Goal: Task Accomplishment & Management: Use online tool/utility

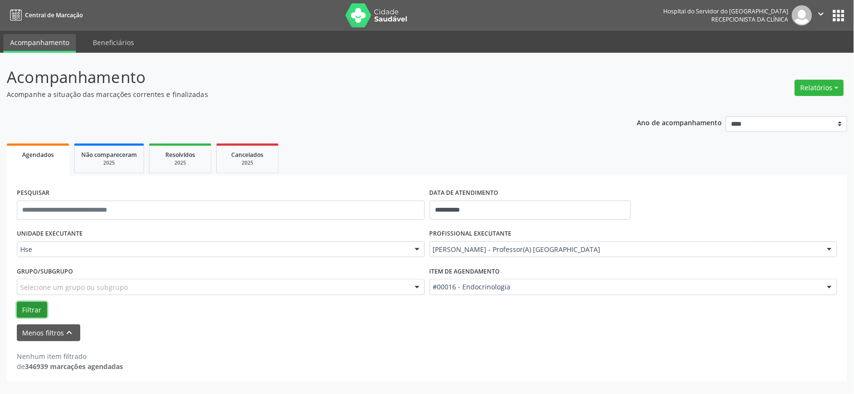
click at [42, 315] on button "Filtrar" at bounding box center [32, 310] width 30 height 16
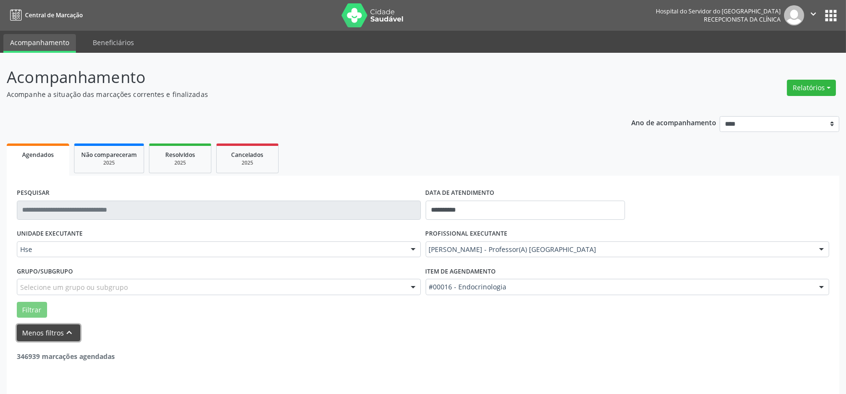
click at [66, 337] on icon "keyboard_arrow_up" at bounding box center [69, 333] width 11 height 11
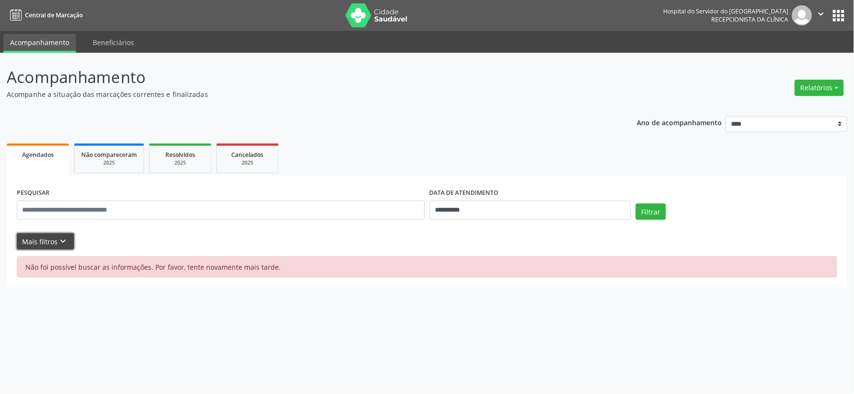
click at [24, 238] on button "Mais filtros keyboard_arrow_down" at bounding box center [45, 242] width 57 height 17
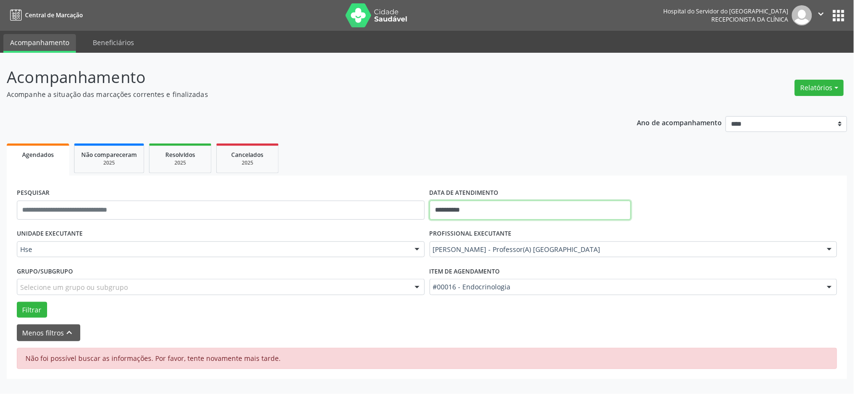
click at [453, 212] on input "**********" at bounding box center [530, 210] width 201 height 19
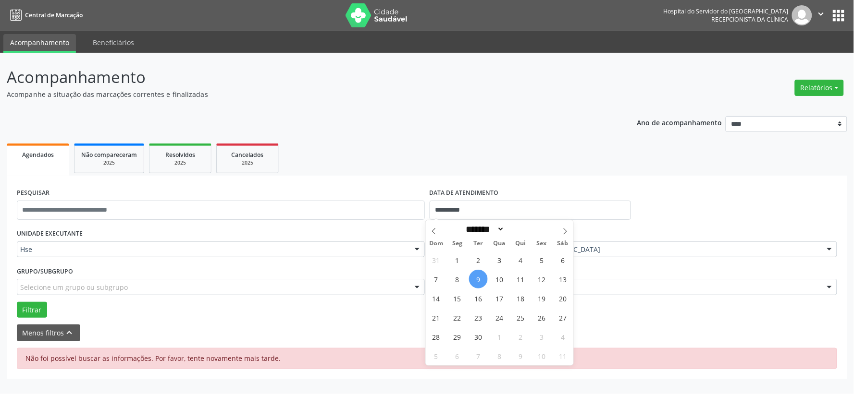
click at [509, 283] on div "31 1 2 3 4 5 6 7 8 9 10 11 12 13 14 15 16 17 18 19 20 21 22 23 24 25 26 27 28 2…" at bounding box center [500, 307] width 148 height 115
click at [503, 282] on span "10" at bounding box center [499, 279] width 19 height 19
type input "**********"
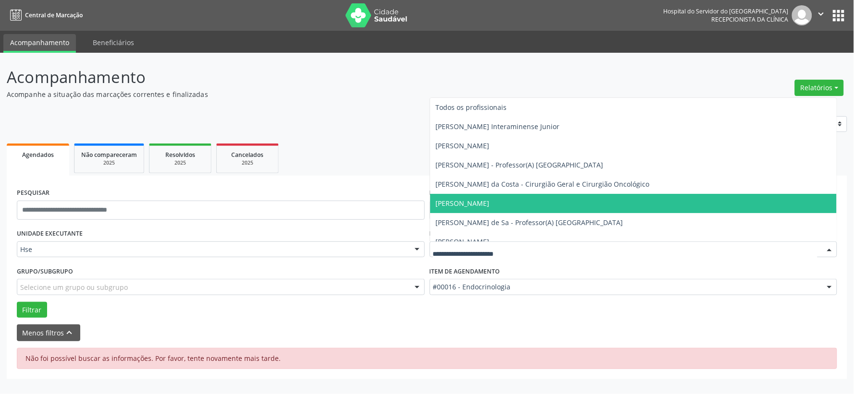
click at [481, 252] on input "text" at bounding box center [625, 254] width 385 height 19
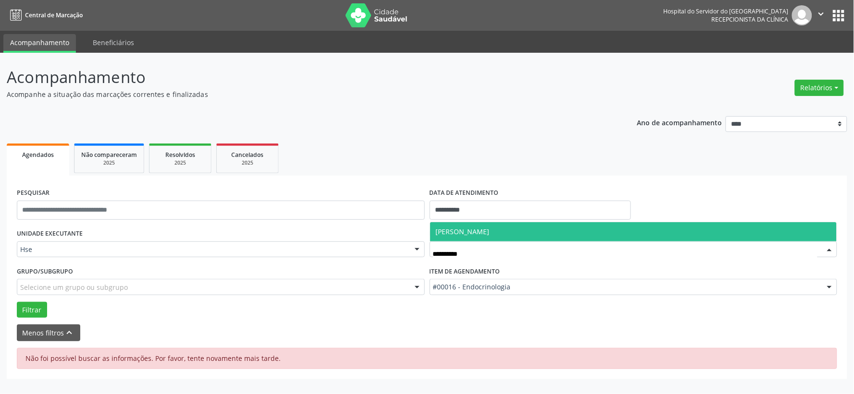
type input "**********"
click at [486, 237] on span "[PERSON_NAME]" at bounding box center [633, 231] width 407 height 19
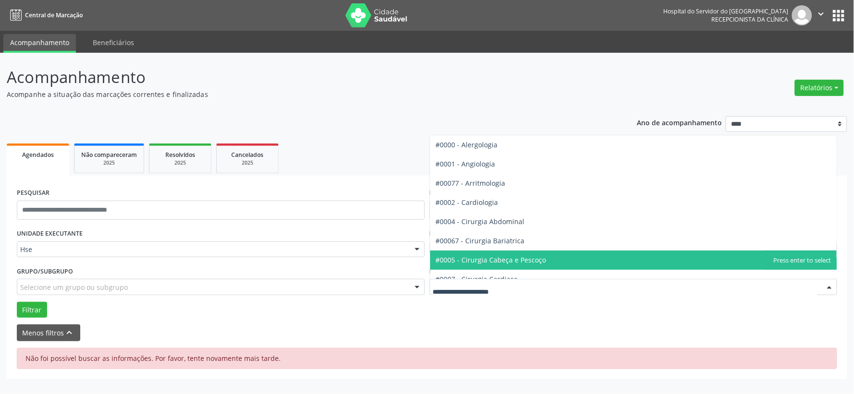
click at [500, 263] on span "#0005 - Cirurgia Cabeça e Pescoço" at bounding box center [491, 260] width 111 height 9
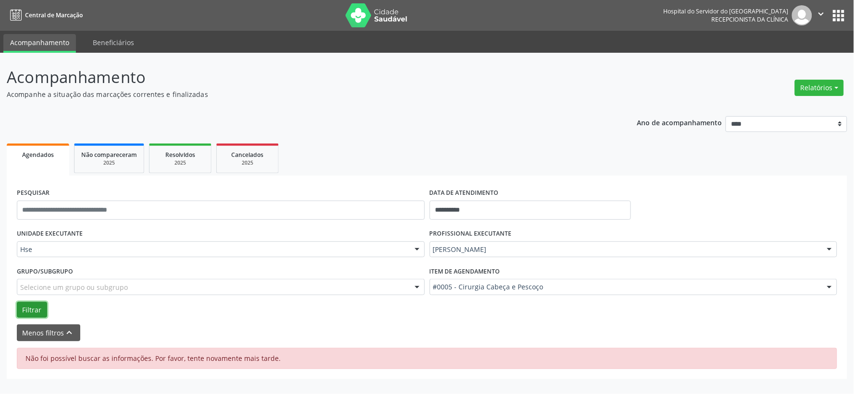
click at [33, 310] on button "Filtrar" at bounding box center [32, 310] width 30 height 16
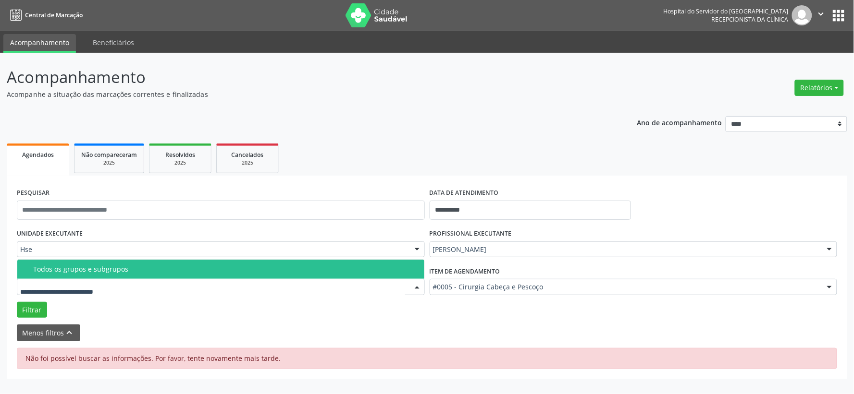
click at [104, 273] on span "Todos os grupos e subgrupos" at bounding box center [220, 269] width 407 height 19
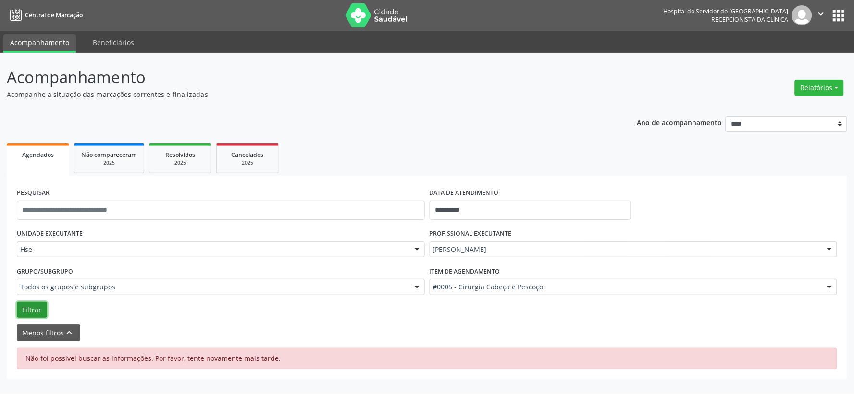
click at [37, 314] on button "Filtrar" at bounding box center [32, 310] width 30 height 16
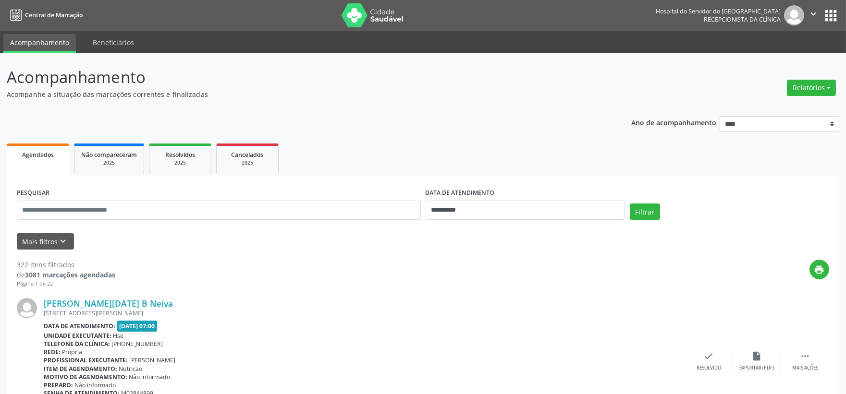
scroll to position [53, 0]
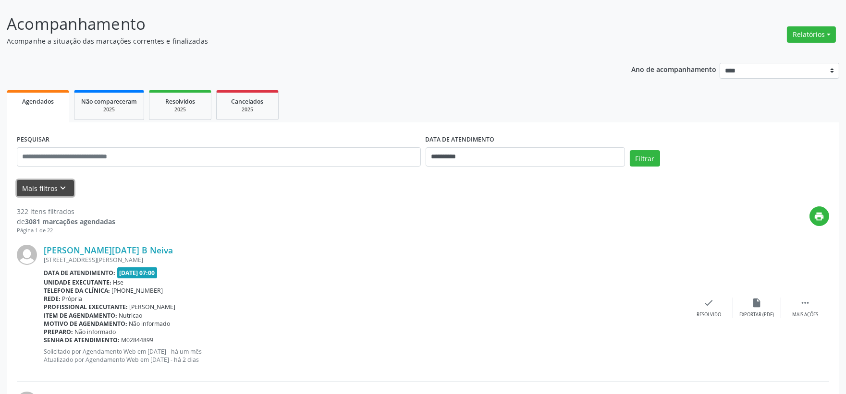
click at [51, 188] on button "Mais filtros keyboard_arrow_down" at bounding box center [45, 188] width 57 height 17
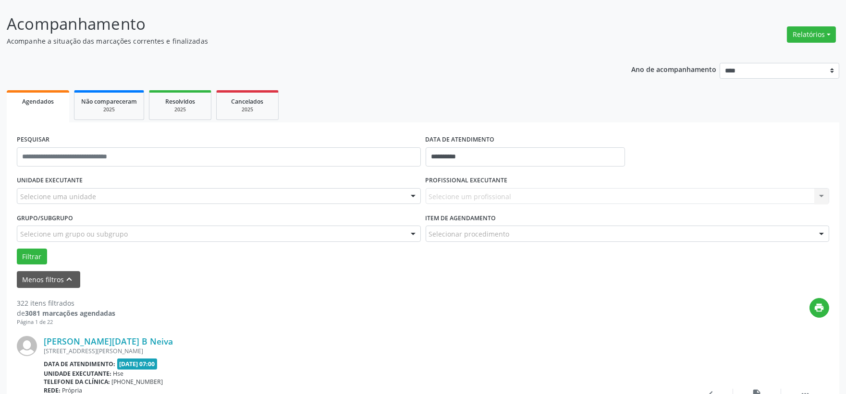
click at [493, 202] on div "Selecione um profissional Nenhum resultado encontrado para: " " Não há nenhuma …" at bounding box center [628, 196] width 404 height 16
click at [194, 185] on div "UNIDADE EXECUTANTE Selecione uma unidade Todos as unidades Hse Nenhum resultado…" at bounding box center [218, 191] width 409 height 37
click at [135, 160] on input "text" at bounding box center [219, 156] width 404 height 19
click at [255, 186] on div "UNIDADE EXECUTANTE Selecione uma unidade Todos as unidades Hse Nenhum resultado…" at bounding box center [218, 191] width 409 height 37
click at [255, 193] on div "Selecione uma unidade" at bounding box center [219, 196] width 404 height 16
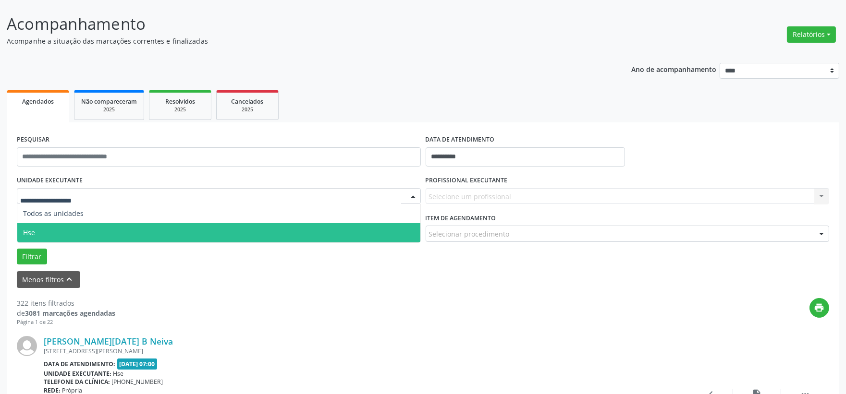
click at [39, 232] on span "Hse" at bounding box center [218, 232] width 403 height 19
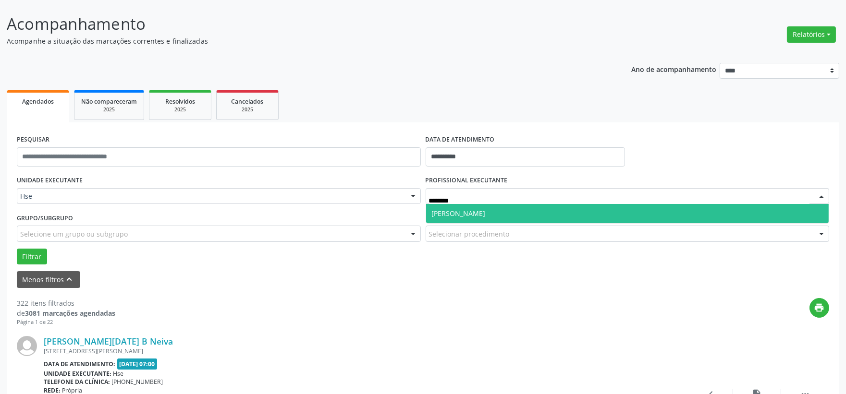
type input "*********"
click at [467, 207] on span "[PERSON_NAME]" at bounding box center [627, 213] width 403 height 19
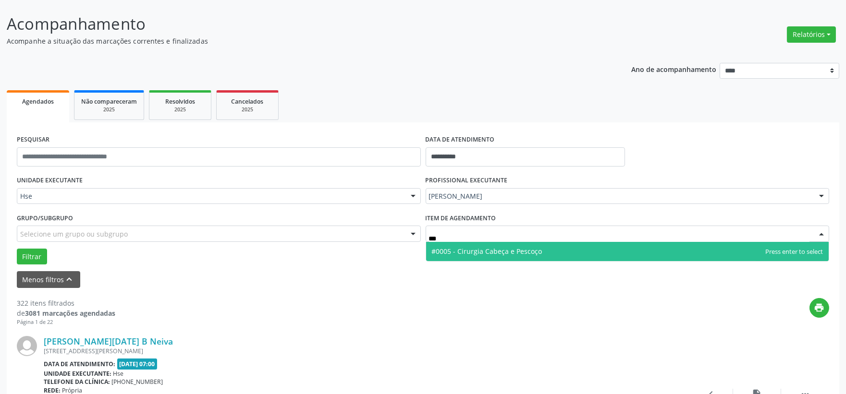
type input "****"
click at [479, 253] on span "#0005 - Cirurgia Cabeça e Pescoço" at bounding box center [487, 251] width 111 height 9
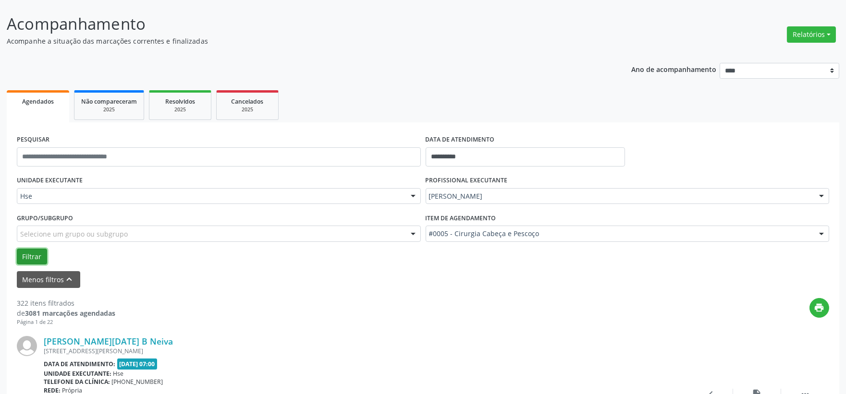
click at [22, 251] on button "Filtrar" at bounding box center [32, 257] width 30 height 16
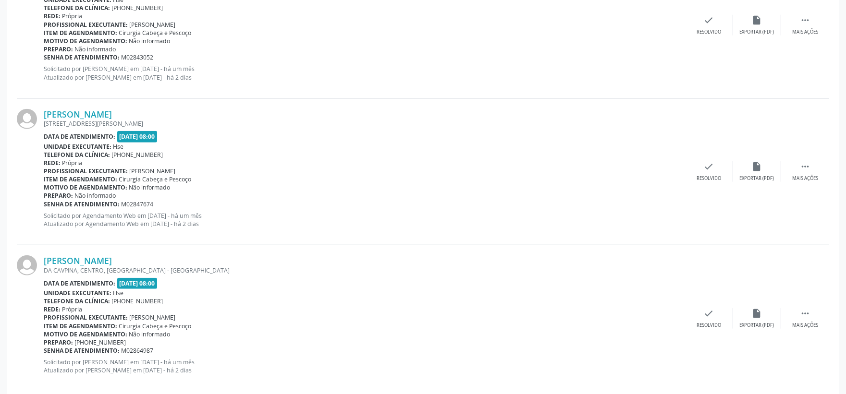
scroll to position [2230, 0]
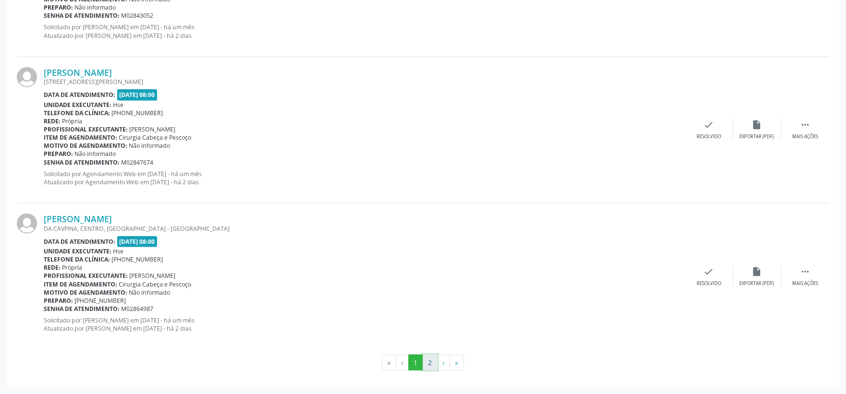
click at [427, 361] on button "2" at bounding box center [430, 363] width 15 height 16
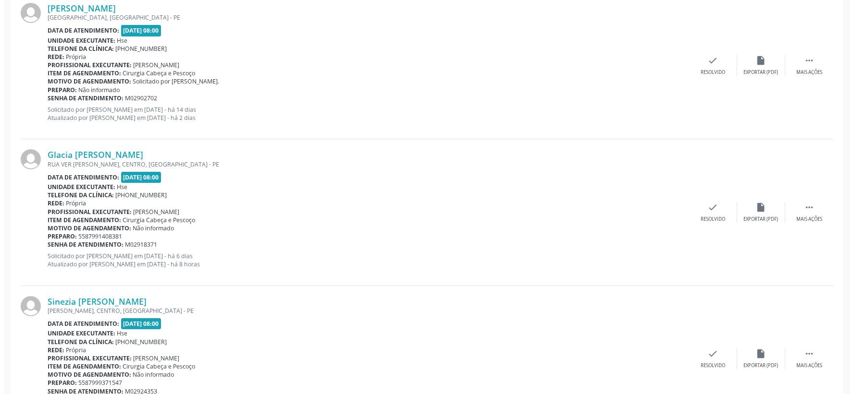
scroll to position [587, 0]
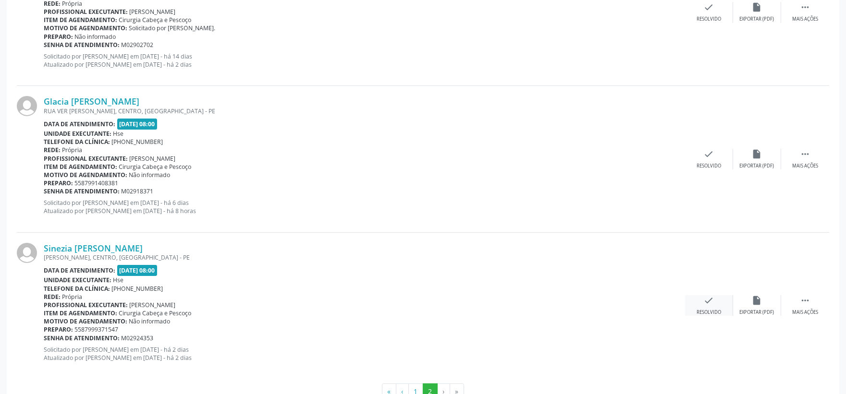
click at [702, 301] on div "check Resolvido" at bounding box center [709, 305] width 48 height 21
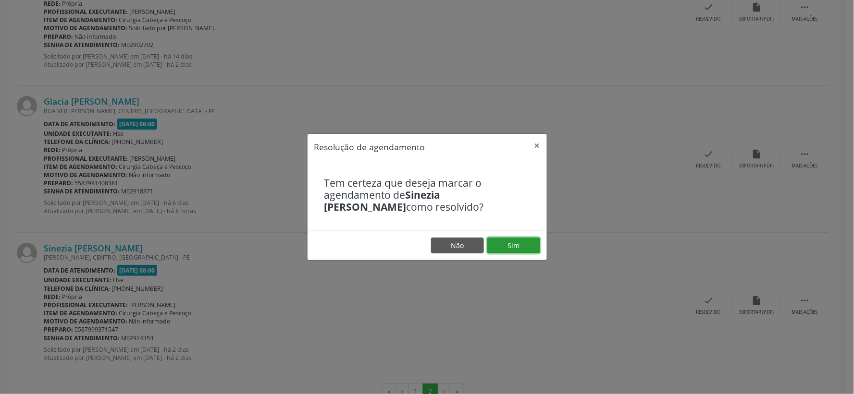
click at [504, 248] on button "Sim" at bounding box center [513, 246] width 53 height 16
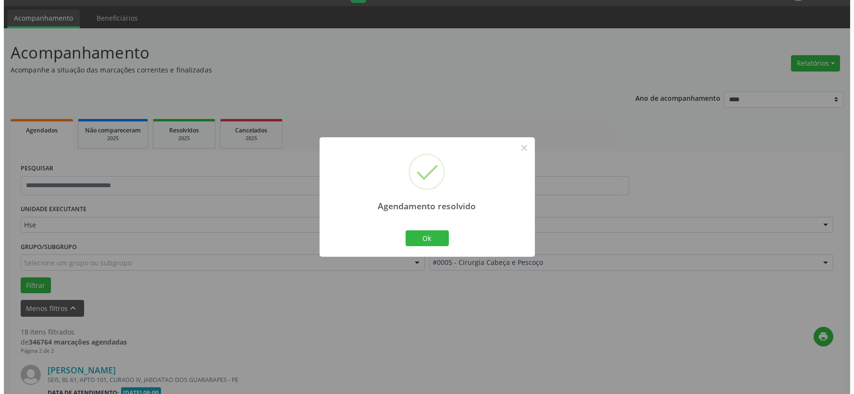
scroll to position [469, 0]
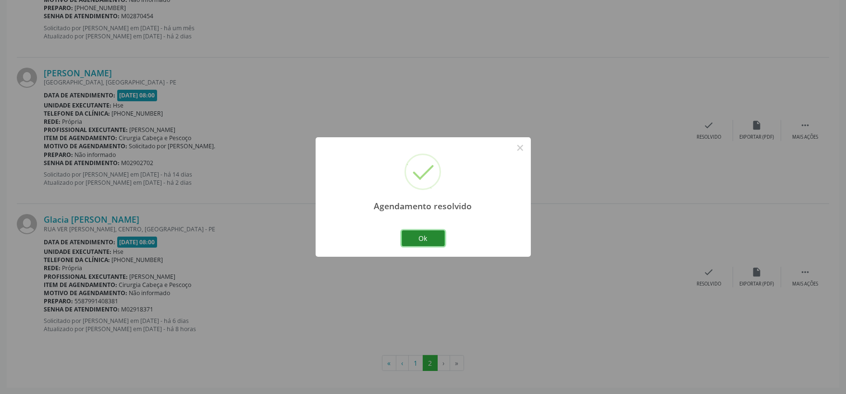
click at [430, 238] on button "Ok" at bounding box center [423, 239] width 43 height 16
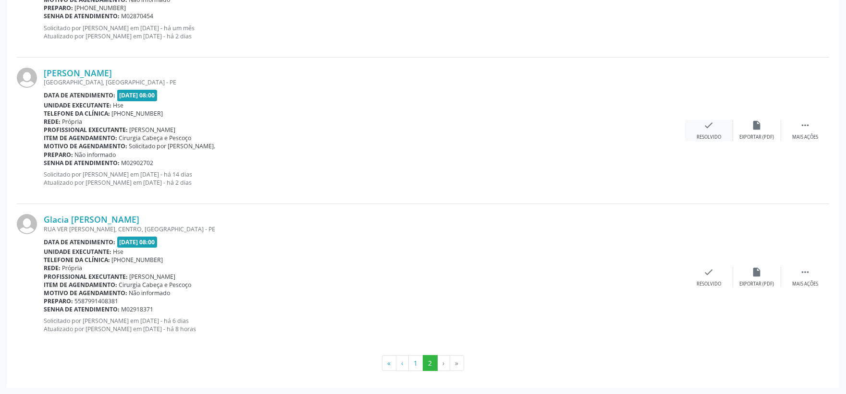
click at [705, 134] on div "Resolvido" at bounding box center [709, 137] width 25 height 7
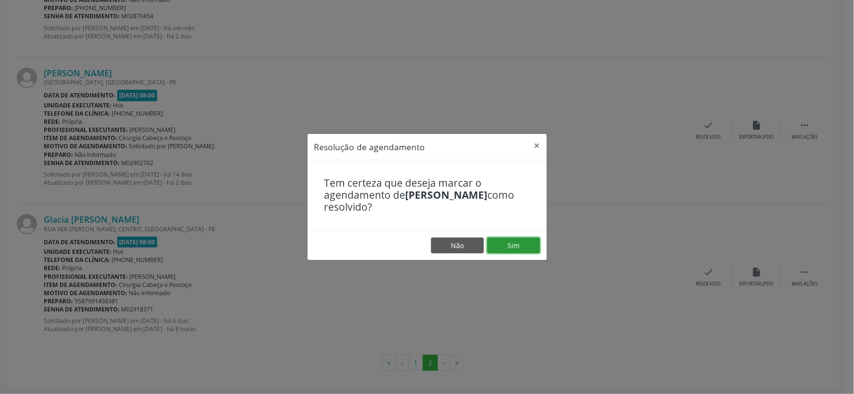
click at [534, 242] on button "Sim" at bounding box center [513, 246] width 53 height 16
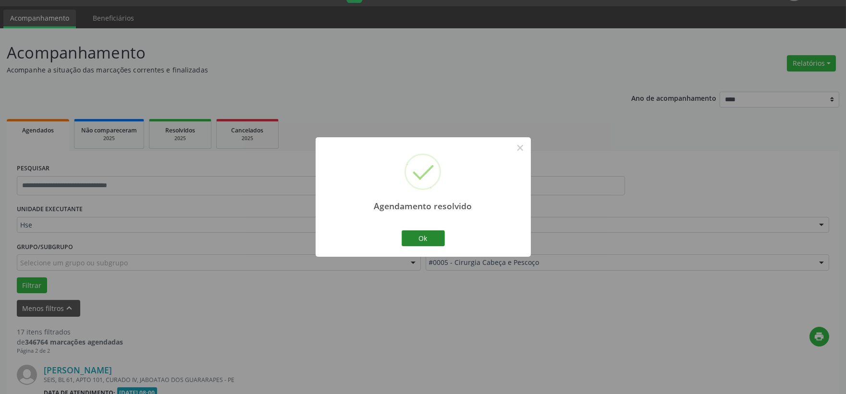
scroll to position [322, 0]
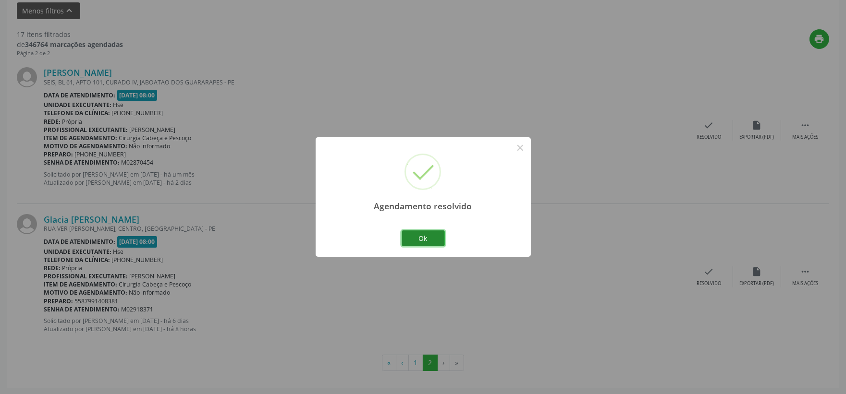
click at [427, 246] on button "Ok" at bounding box center [423, 239] width 43 height 16
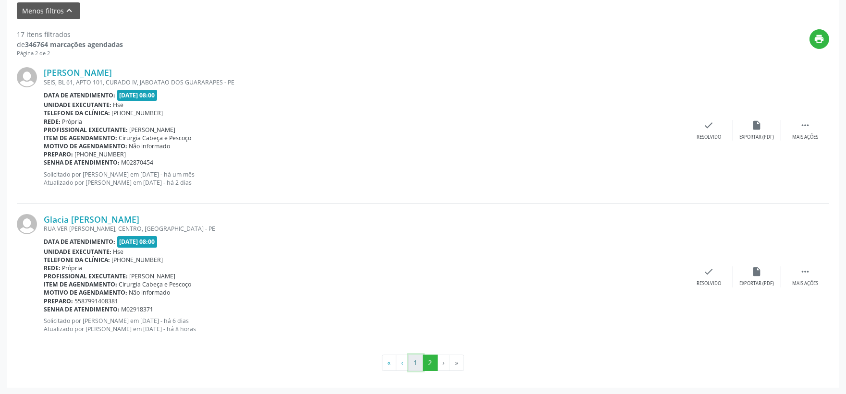
click at [416, 361] on button "1" at bounding box center [415, 363] width 15 height 16
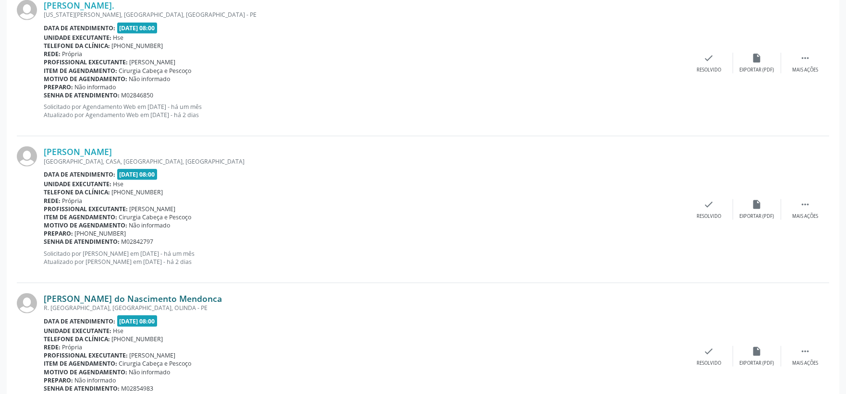
scroll to position [1817, 0]
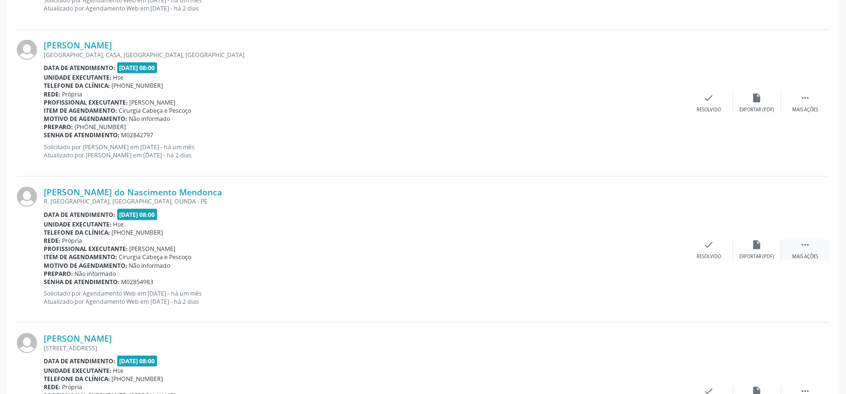
click at [798, 244] on div " Mais ações" at bounding box center [805, 250] width 48 height 21
click at [753, 247] on icon "alarm_off" at bounding box center [757, 245] width 11 height 11
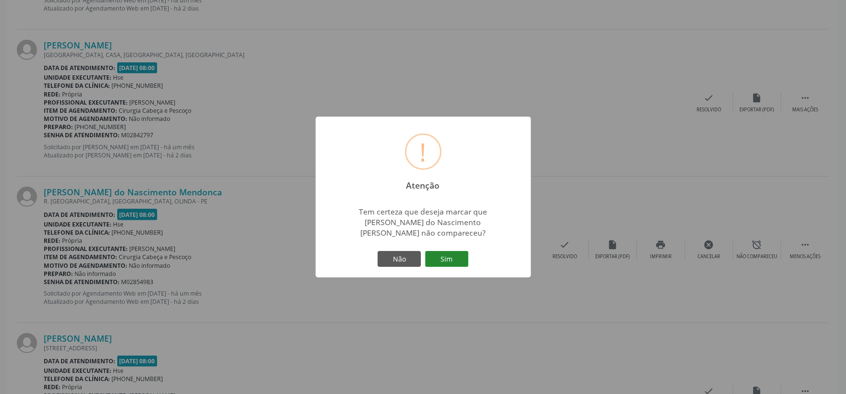
click at [439, 257] on button "Sim" at bounding box center [446, 259] width 43 height 16
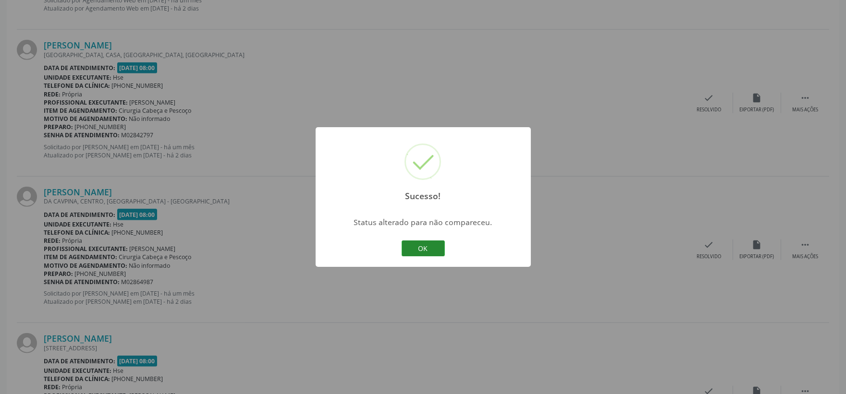
click at [417, 244] on button "OK" at bounding box center [423, 249] width 43 height 16
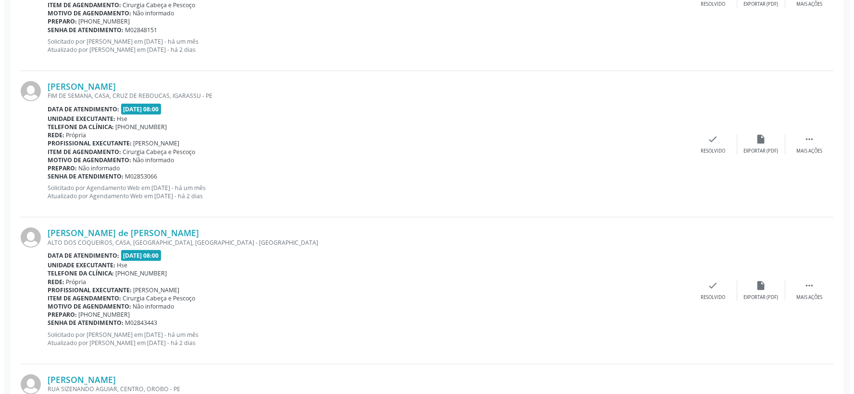
scroll to position [736, 0]
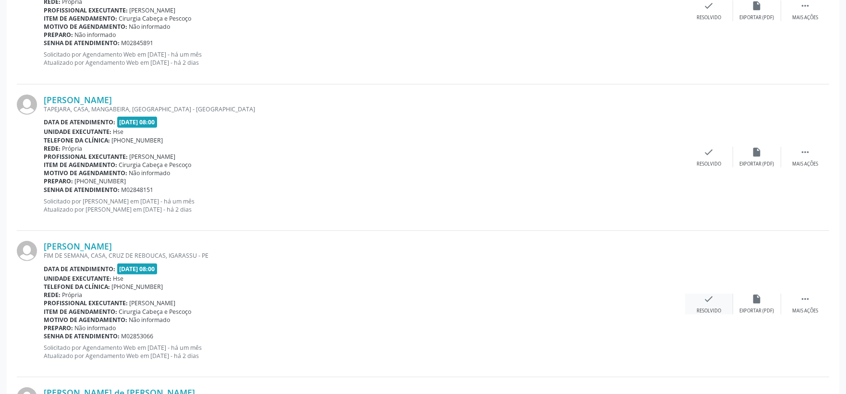
click at [700, 306] on div "check Resolvido" at bounding box center [709, 304] width 48 height 21
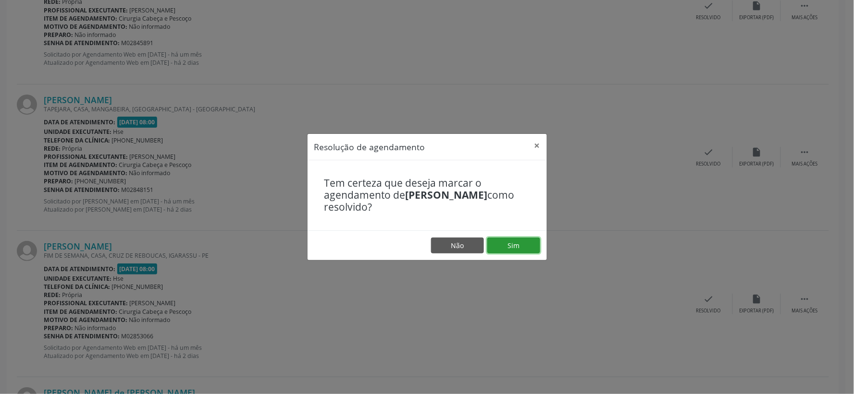
click at [520, 253] on button "Sim" at bounding box center [513, 246] width 53 height 16
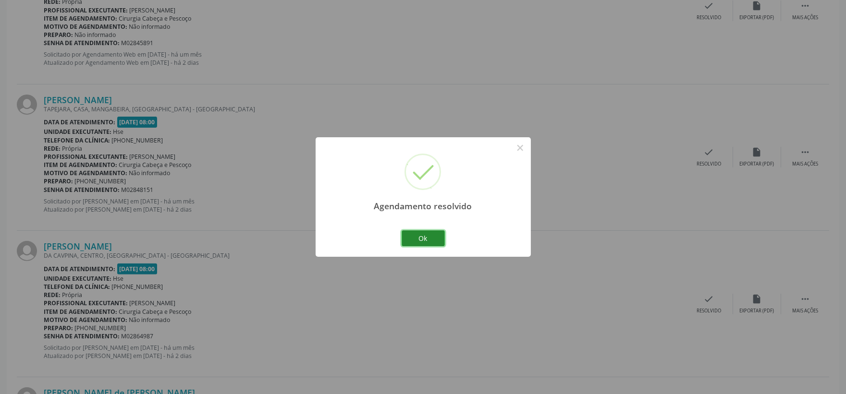
click at [408, 237] on button "Ok" at bounding box center [423, 239] width 43 height 16
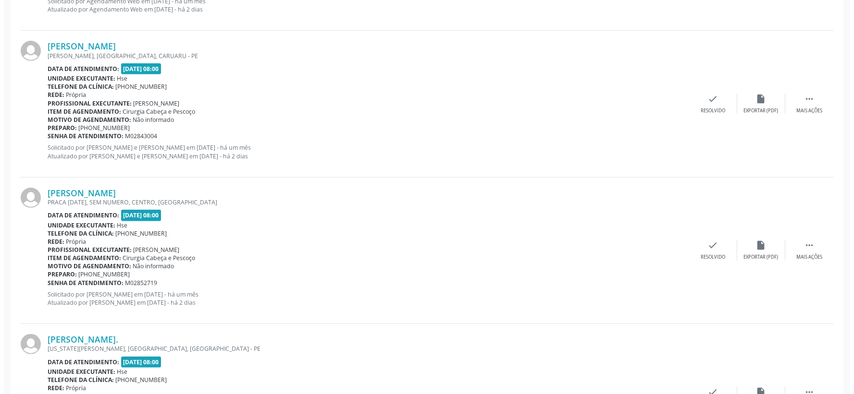
scroll to position [1483, 0]
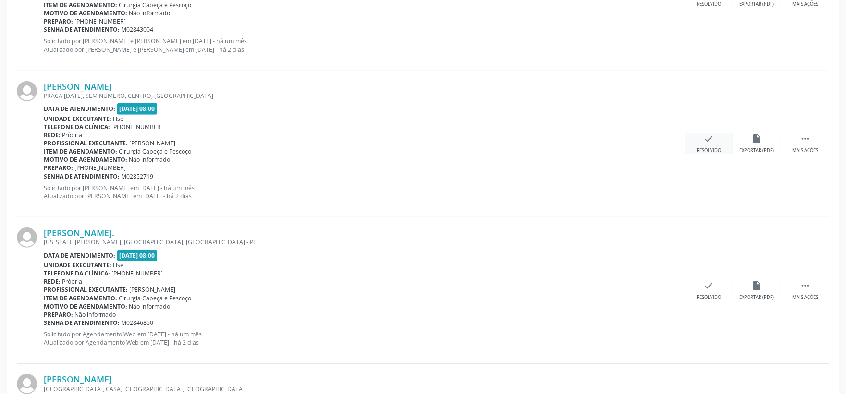
click at [704, 142] on icon "check" at bounding box center [709, 139] width 11 height 11
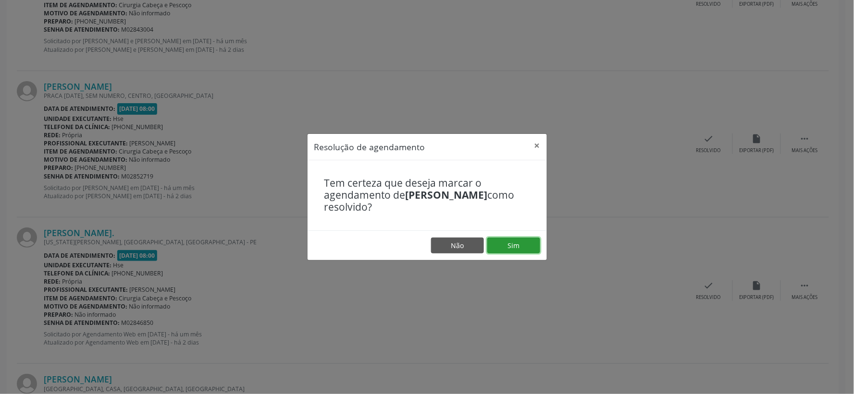
click at [530, 245] on button "Sim" at bounding box center [513, 246] width 53 height 16
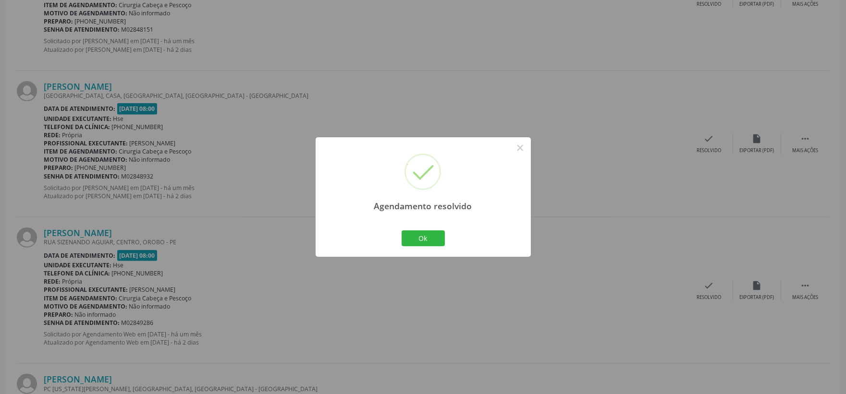
click at [416, 228] on div "Agendamento resolvido × Ok Cancel" at bounding box center [423, 197] width 215 height 120
click at [411, 241] on button "Ok" at bounding box center [423, 239] width 43 height 16
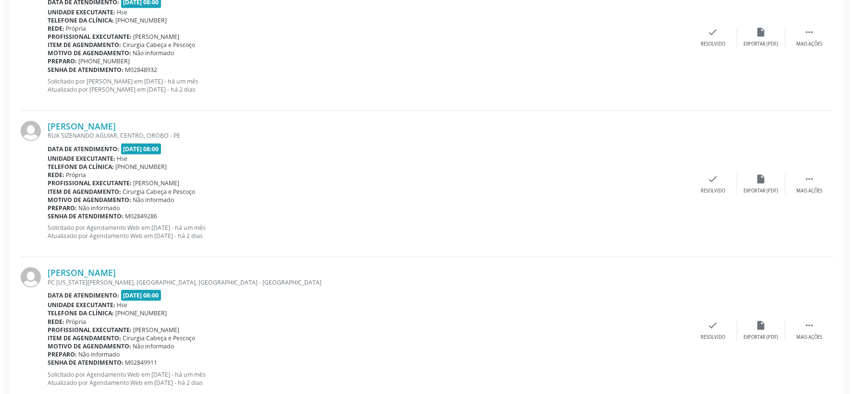
scroll to position [1643, 0]
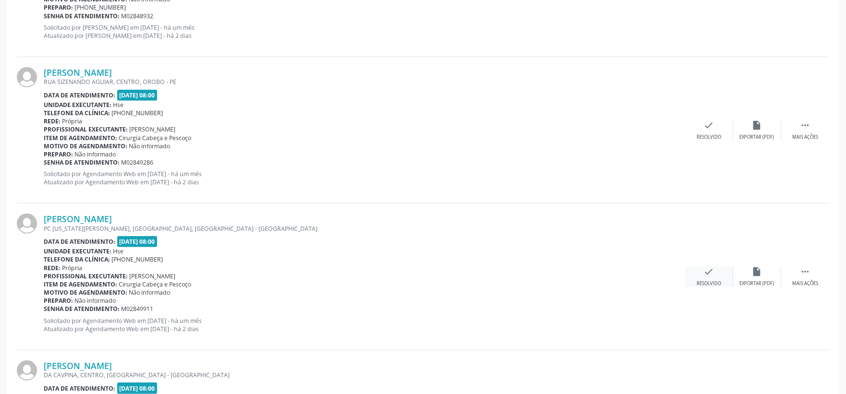
click at [710, 277] on icon "check" at bounding box center [709, 272] width 11 height 11
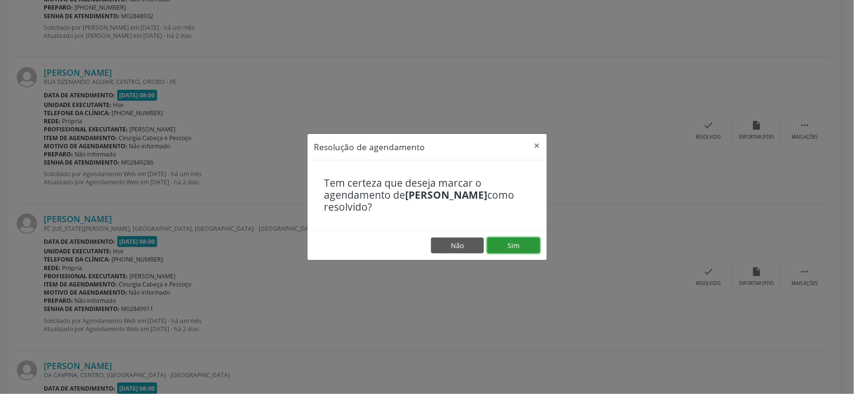
click at [510, 243] on button "Sim" at bounding box center [513, 246] width 53 height 16
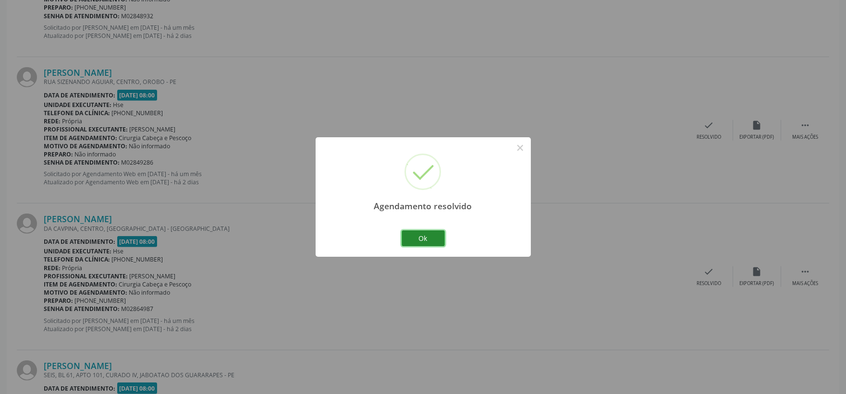
click at [439, 236] on button "Ok" at bounding box center [423, 239] width 43 height 16
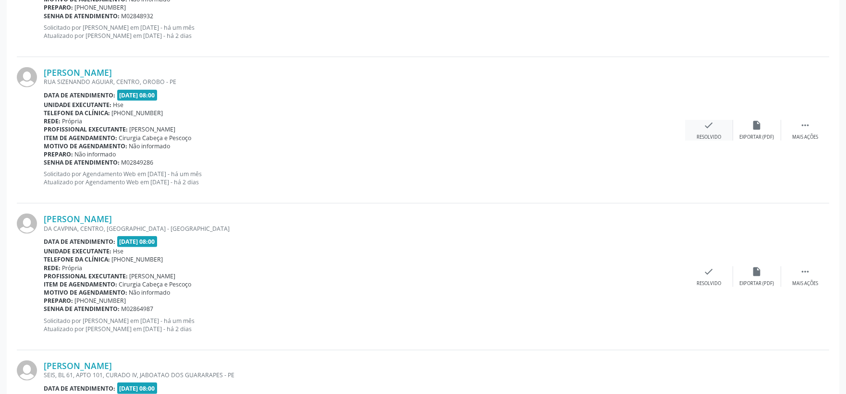
click at [712, 135] on div "Resolvido" at bounding box center [709, 137] width 25 height 7
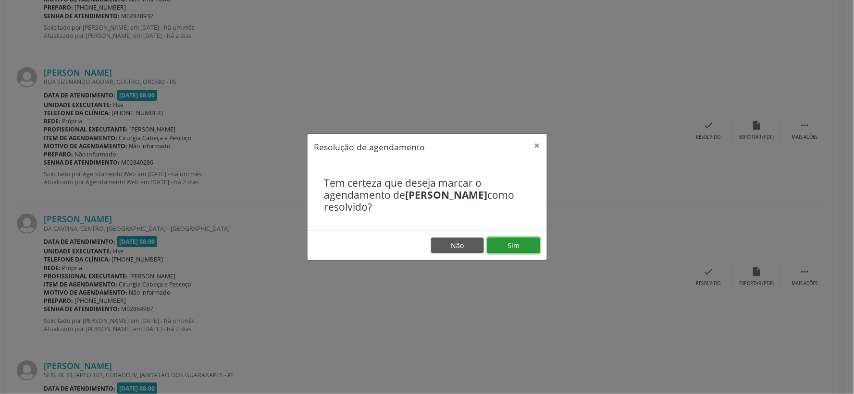
click at [529, 242] on button "Sim" at bounding box center [513, 246] width 53 height 16
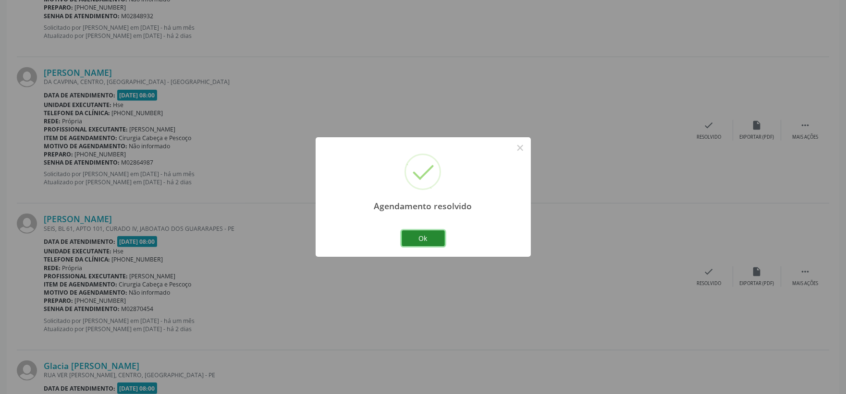
click at [442, 235] on button "Ok" at bounding box center [423, 239] width 43 height 16
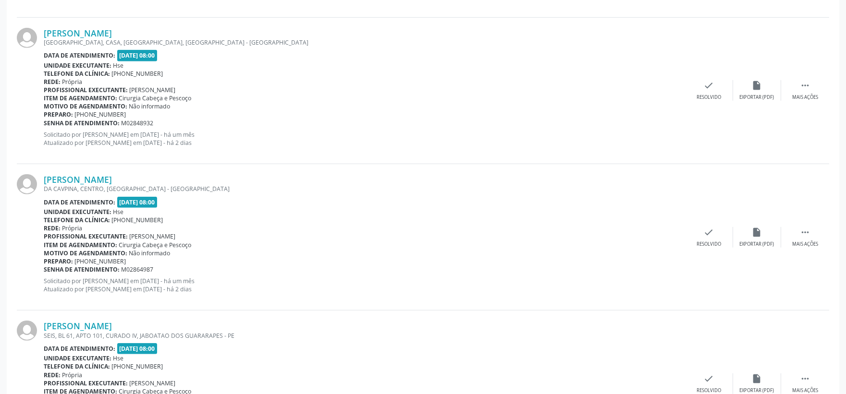
scroll to position [1376, 0]
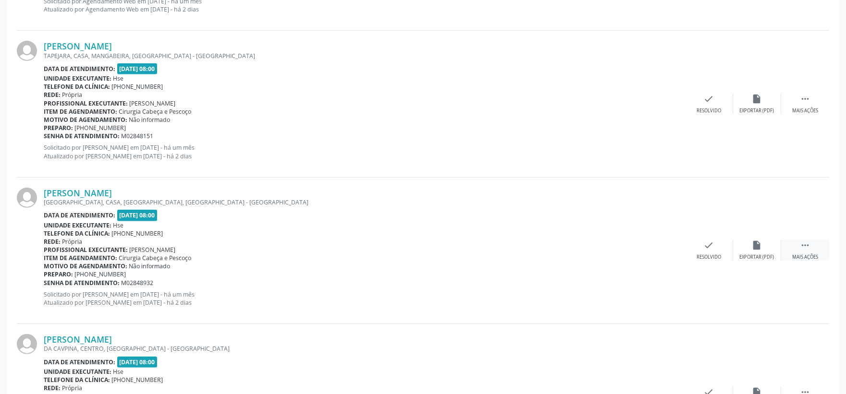
click at [802, 250] on icon "" at bounding box center [805, 245] width 11 height 11
click at [764, 257] on div "Não compareceu" at bounding box center [757, 257] width 41 height 7
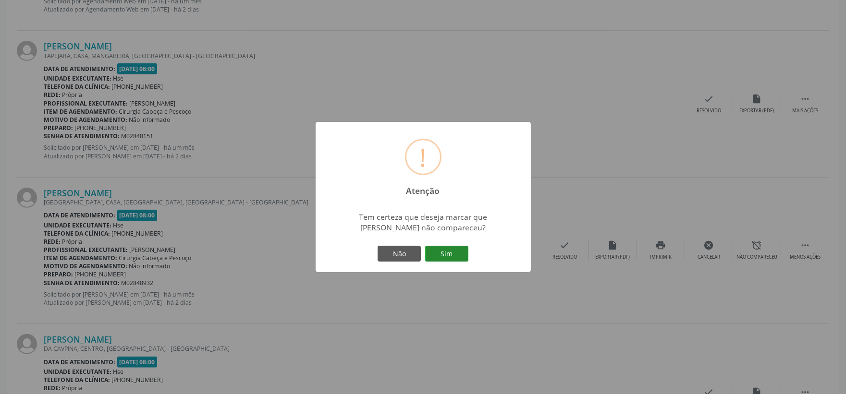
click at [460, 247] on button "Sim" at bounding box center [446, 254] width 43 height 16
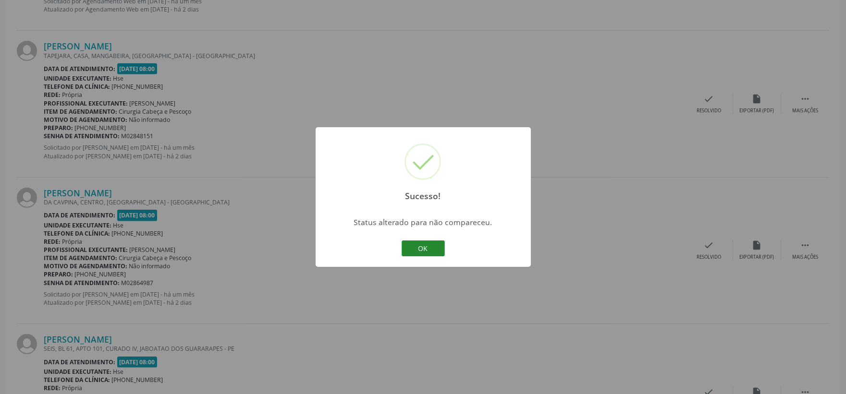
click at [440, 246] on button "OK" at bounding box center [423, 249] width 43 height 16
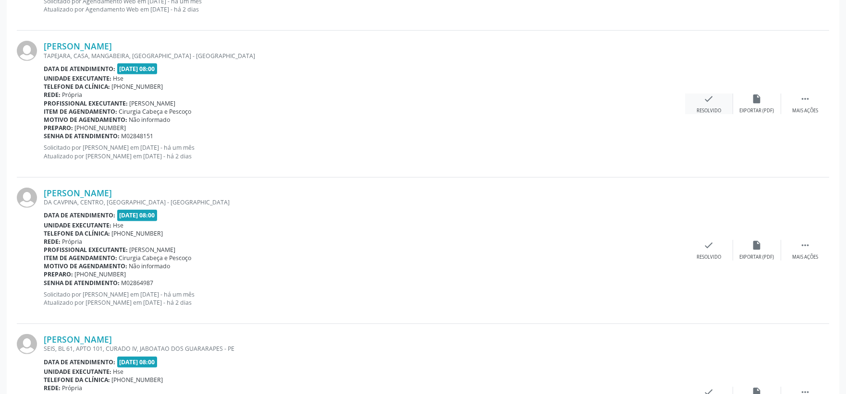
click at [716, 109] on div "Resolvido" at bounding box center [709, 111] width 25 height 7
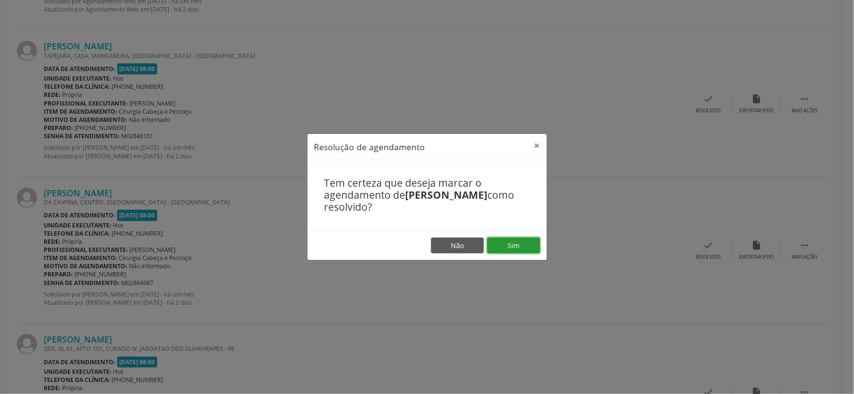
click at [531, 242] on button "Sim" at bounding box center [513, 246] width 53 height 16
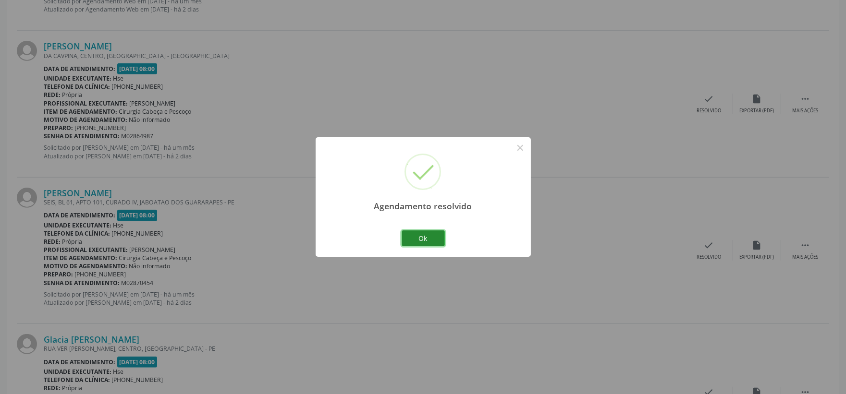
click at [414, 239] on button "Ok" at bounding box center [423, 239] width 43 height 16
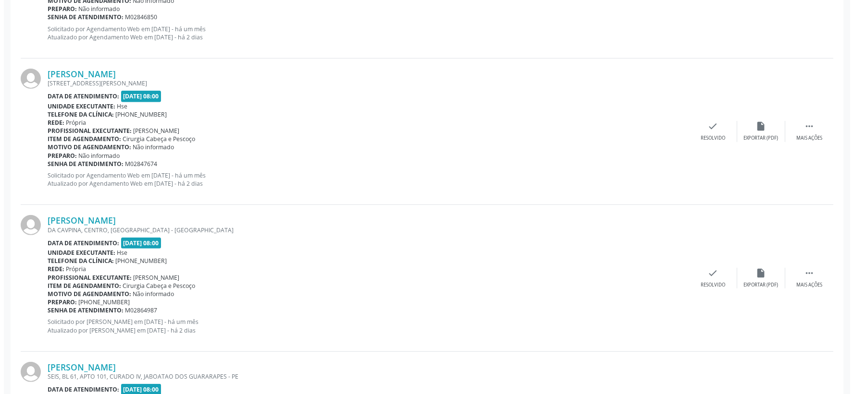
scroll to position [1041, 0]
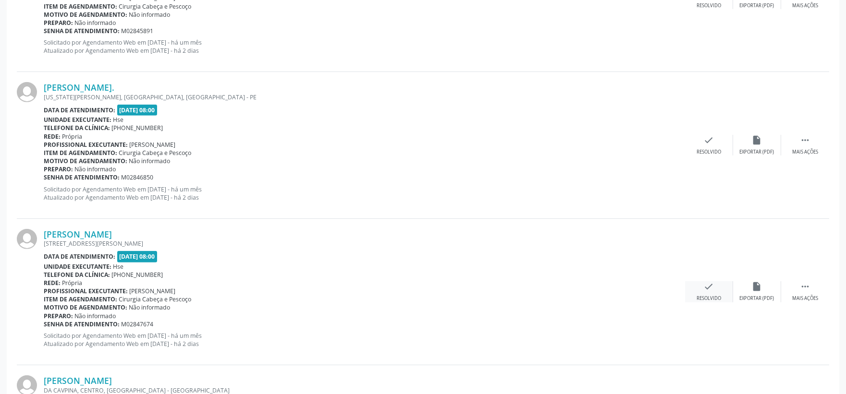
click at [704, 286] on icon "check" at bounding box center [709, 287] width 11 height 11
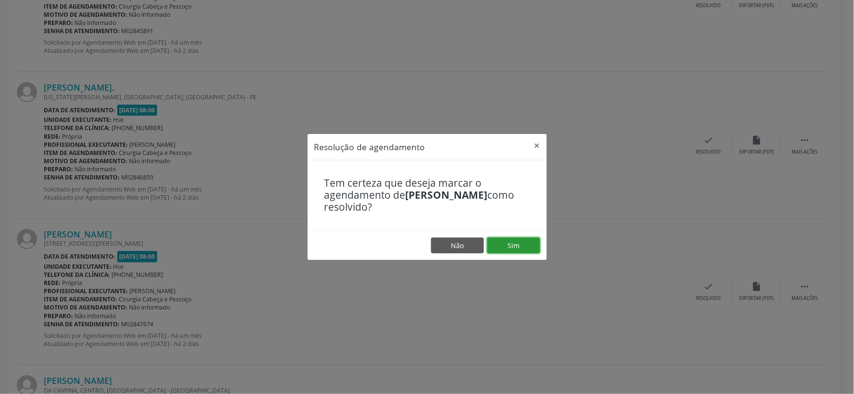
click at [510, 244] on button "Sim" at bounding box center [513, 246] width 53 height 16
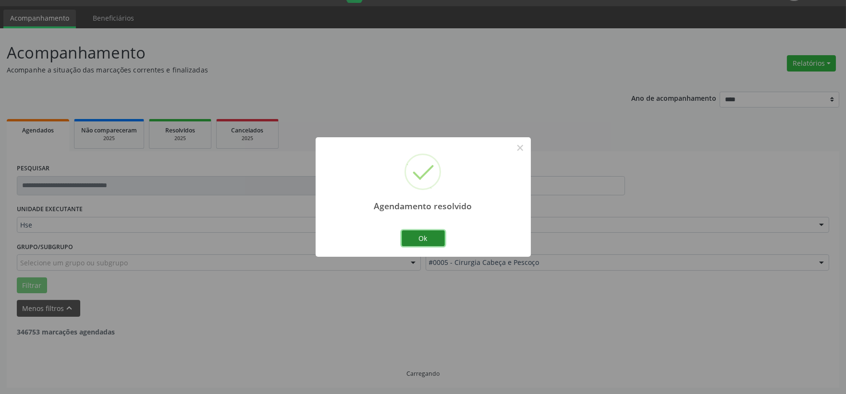
click at [422, 232] on button "Ok" at bounding box center [423, 239] width 43 height 16
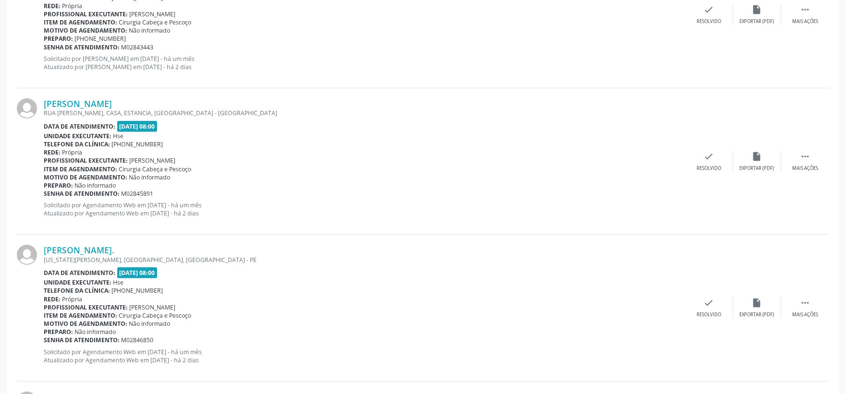
scroll to position [932, 0]
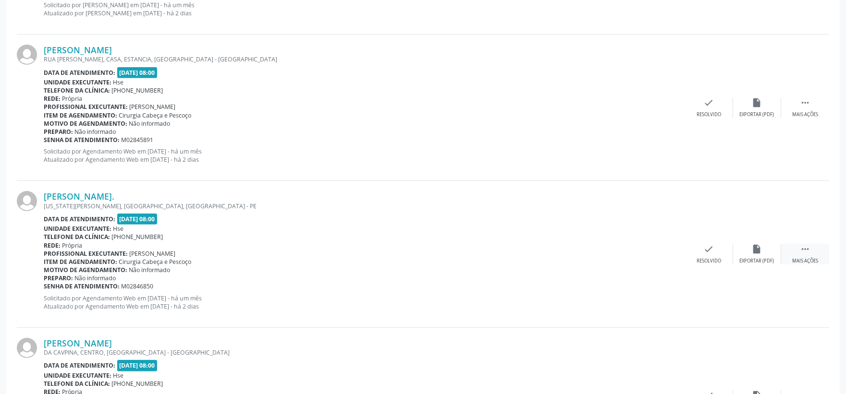
click at [806, 247] on icon "" at bounding box center [805, 249] width 11 height 11
click at [756, 254] on icon "alarm_off" at bounding box center [757, 249] width 11 height 11
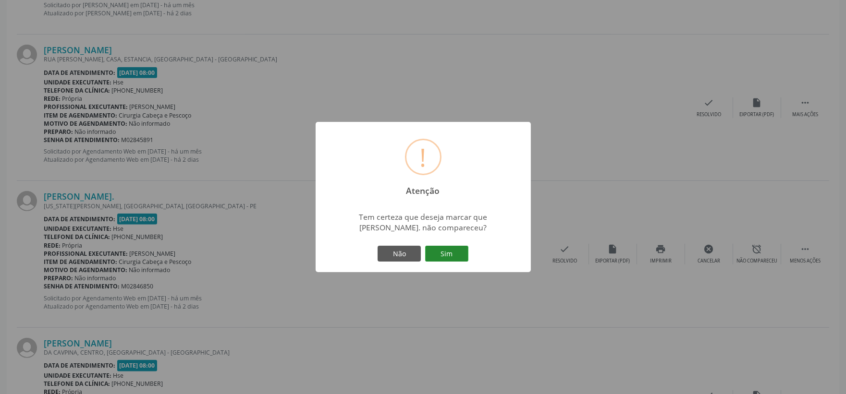
click at [445, 255] on button "Sim" at bounding box center [446, 254] width 43 height 16
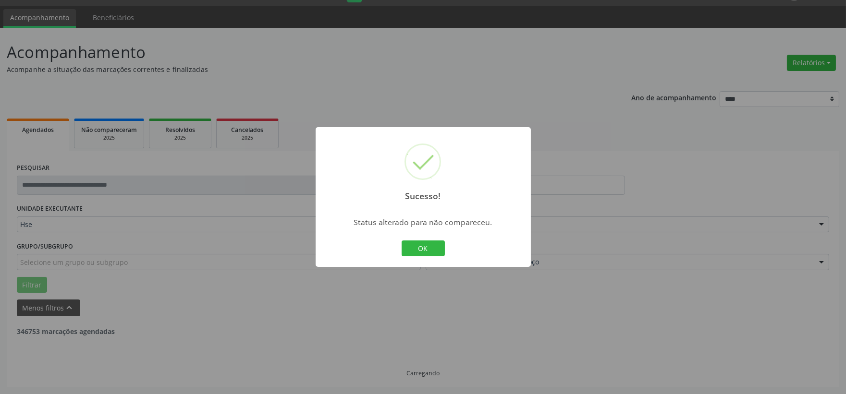
scroll to position [25, 0]
click at [412, 249] on button "OK" at bounding box center [423, 249] width 43 height 16
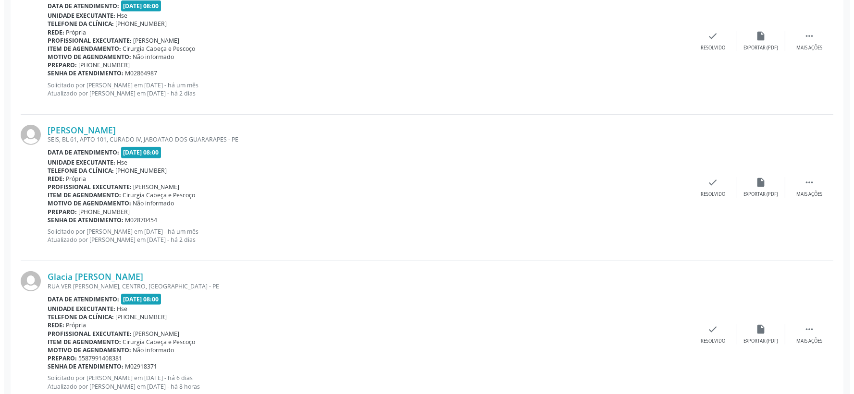
scroll to position [1175, 0]
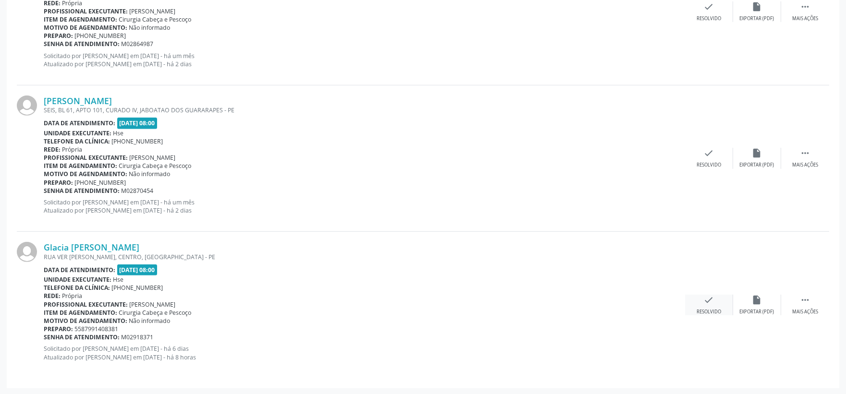
click at [709, 303] on icon "check" at bounding box center [709, 300] width 11 height 11
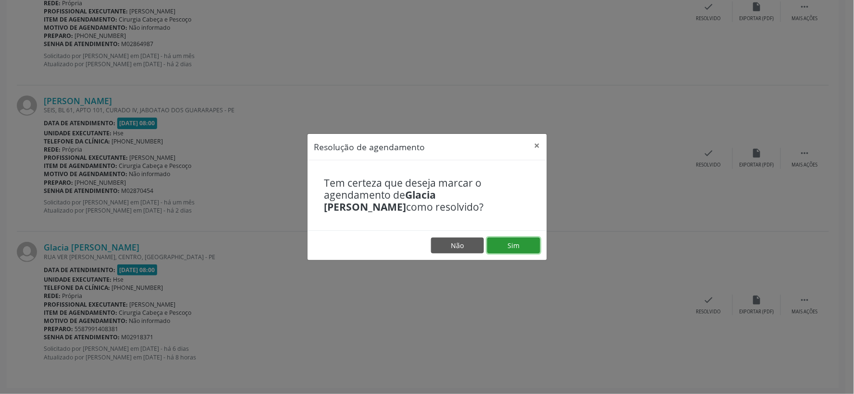
click at [522, 248] on button "Sim" at bounding box center [513, 246] width 53 height 16
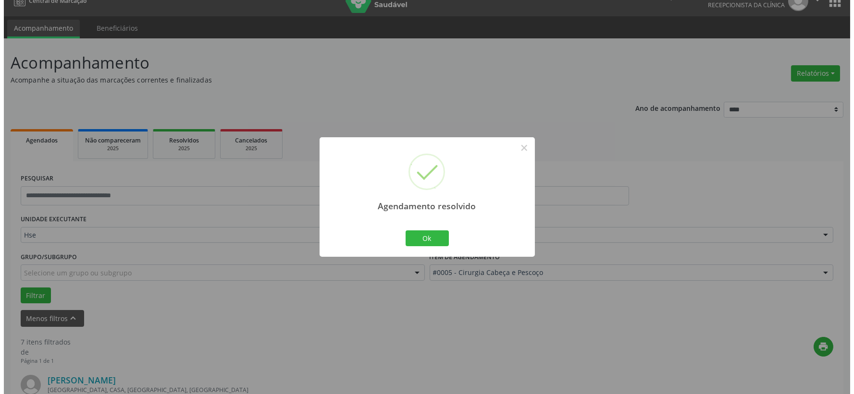
scroll to position [1029, 0]
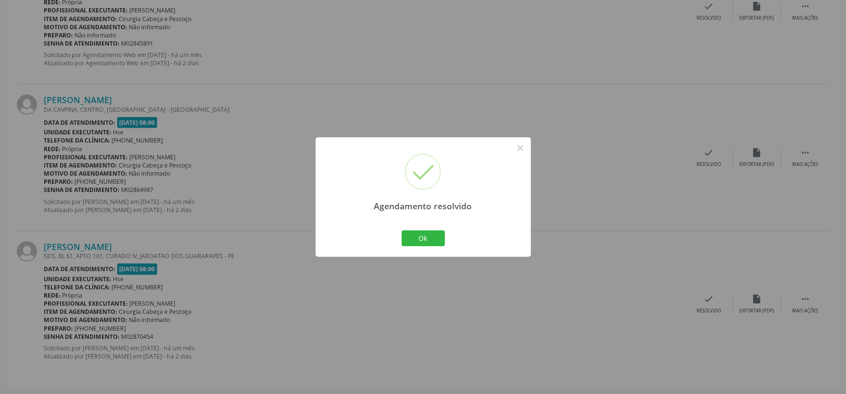
click at [407, 248] on div "Agendamento resolvido × Ok Cancel" at bounding box center [423, 197] width 215 height 120
click at [409, 246] on button "Ok" at bounding box center [423, 239] width 43 height 16
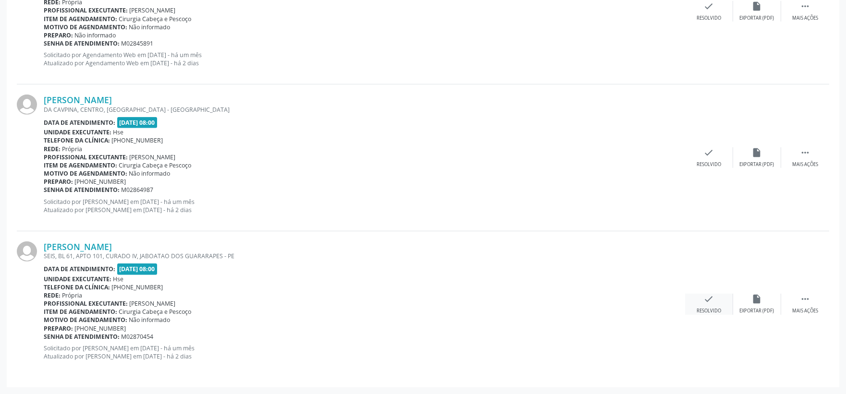
click at [716, 311] on div "Resolvido" at bounding box center [709, 311] width 25 height 7
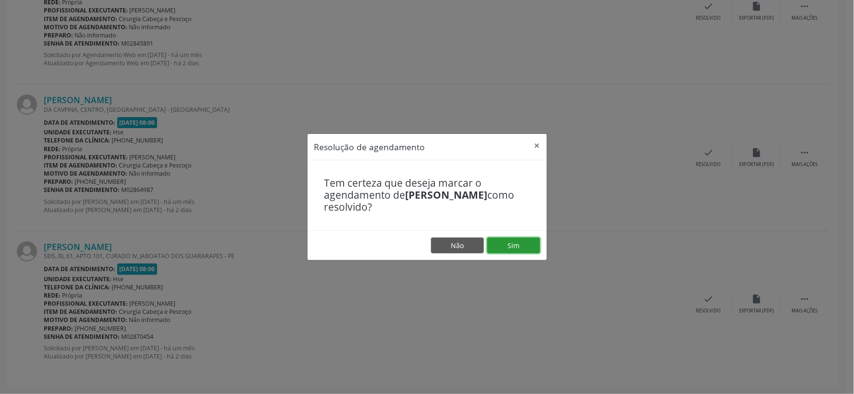
click at [520, 247] on button "Sim" at bounding box center [513, 246] width 53 height 16
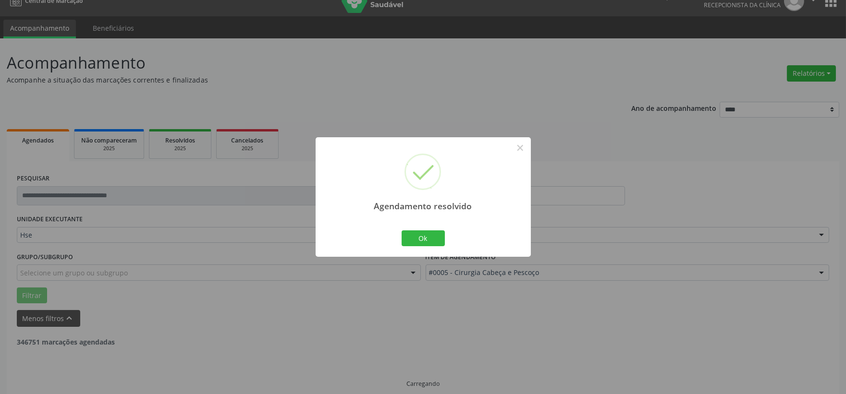
scroll to position [25, 0]
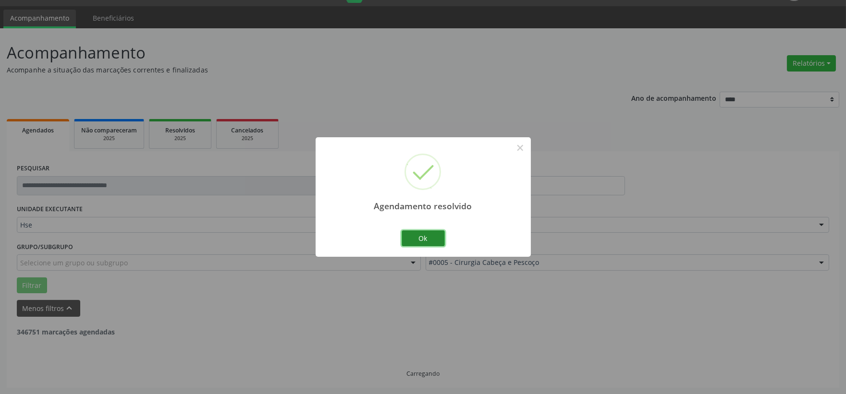
click at [431, 234] on button "Ok" at bounding box center [423, 239] width 43 height 16
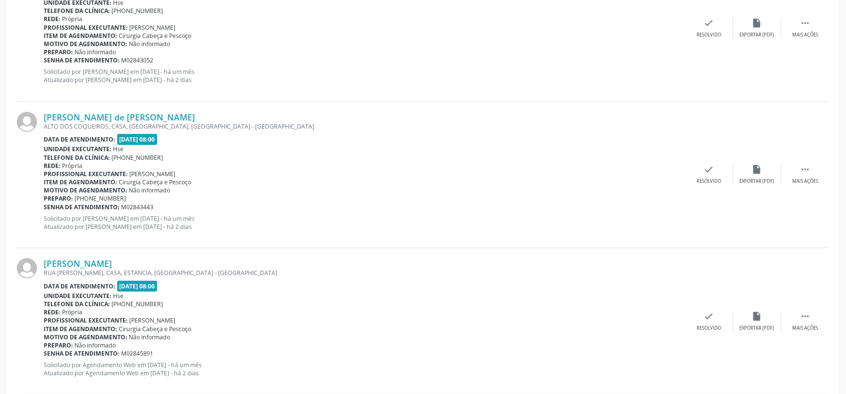
scroll to position [772, 0]
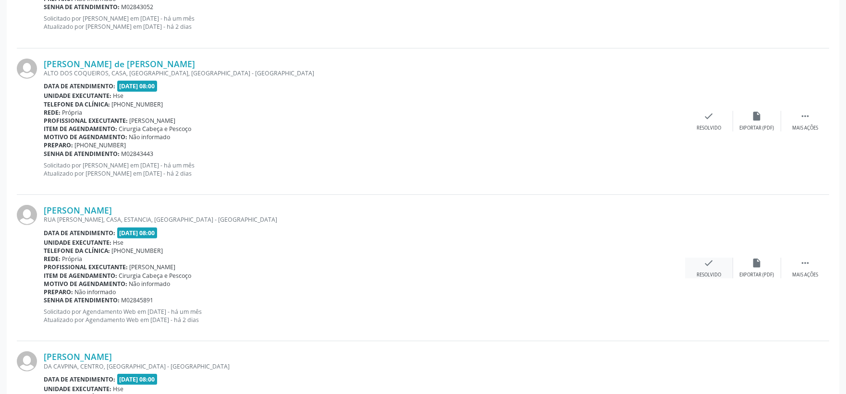
click at [710, 266] on icon "check" at bounding box center [709, 263] width 11 height 11
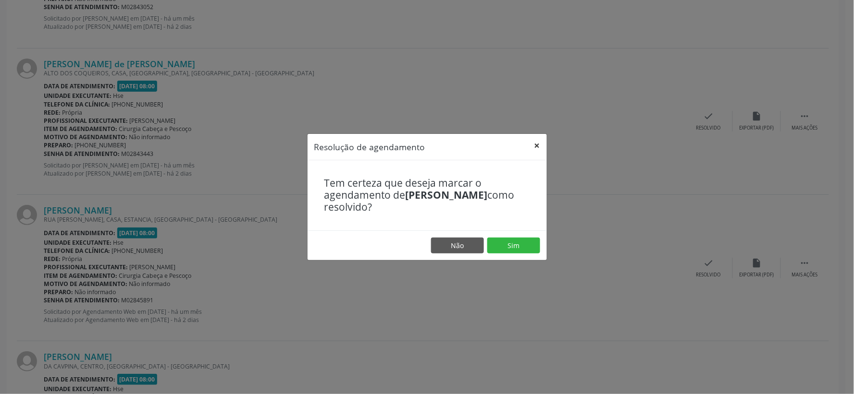
click at [534, 147] on button "×" at bounding box center [537, 146] width 19 height 24
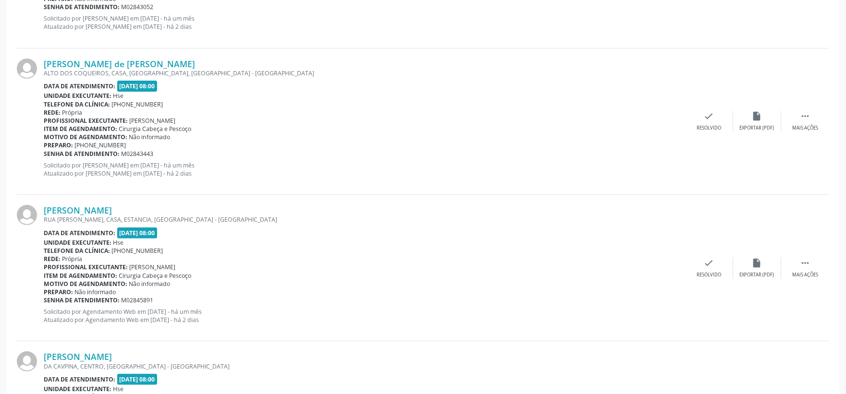
click at [810, 107] on div "[PERSON_NAME] de [PERSON_NAME] [GEOGRAPHIC_DATA], CASA, [GEOGRAPHIC_DATA], [GEO…" at bounding box center [423, 122] width 812 height 147
click at [808, 111] on icon "" at bounding box center [805, 116] width 11 height 11
click at [760, 123] on div "alarm_off Não compareceu" at bounding box center [757, 121] width 48 height 21
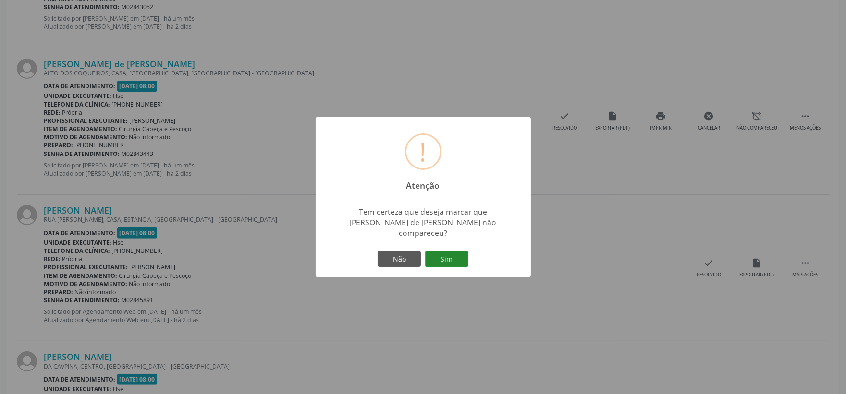
click at [433, 252] on button "Sim" at bounding box center [446, 259] width 43 height 16
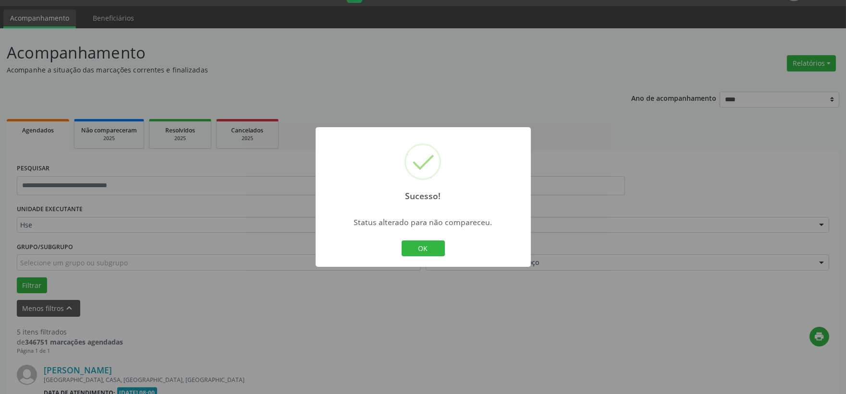
scroll to position [735, 0]
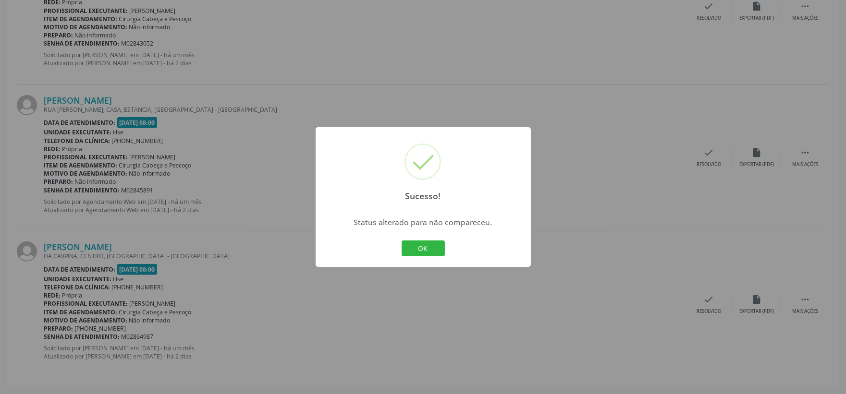
click at [433, 247] on button "OK" at bounding box center [423, 249] width 43 height 16
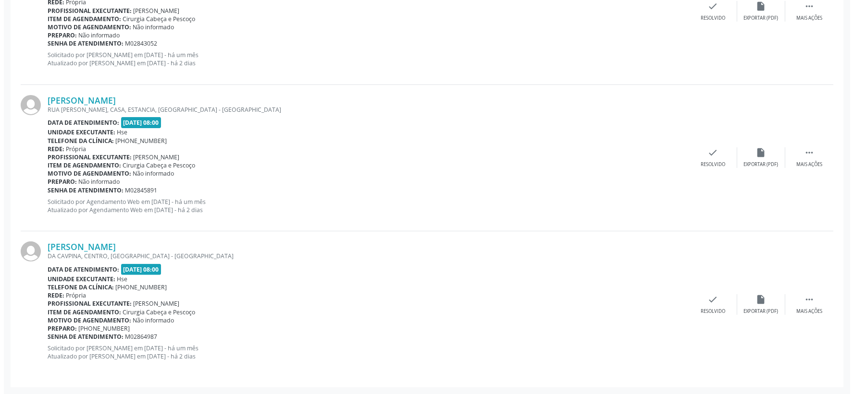
scroll to position [468, 0]
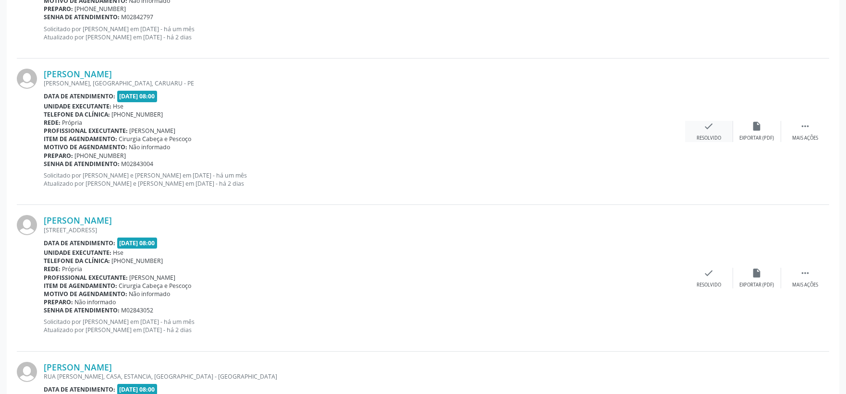
click at [716, 126] on div "check Resolvido" at bounding box center [709, 131] width 48 height 21
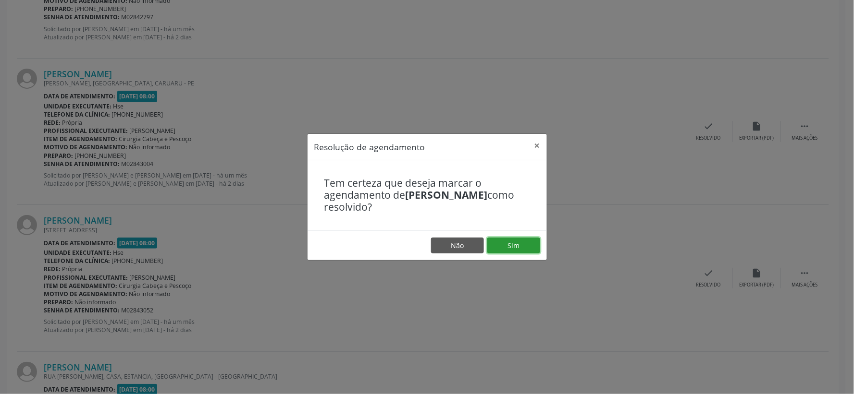
click at [510, 247] on button "Sim" at bounding box center [513, 246] width 53 height 16
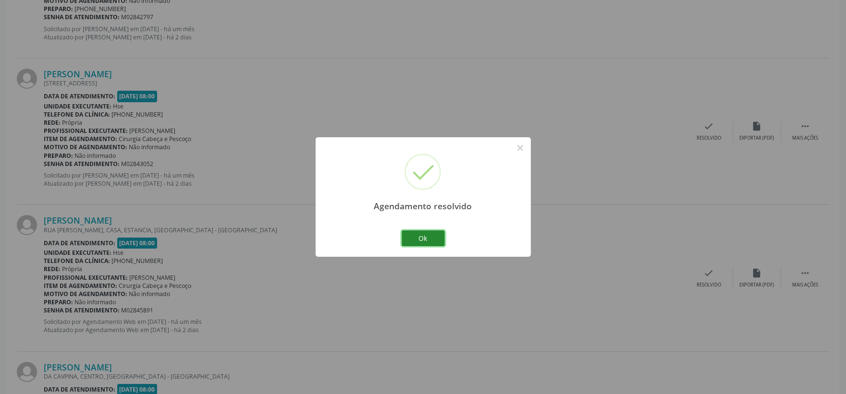
click at [425, 236] on button "Ok" at bounding box center [423, 239] width 43 height 16
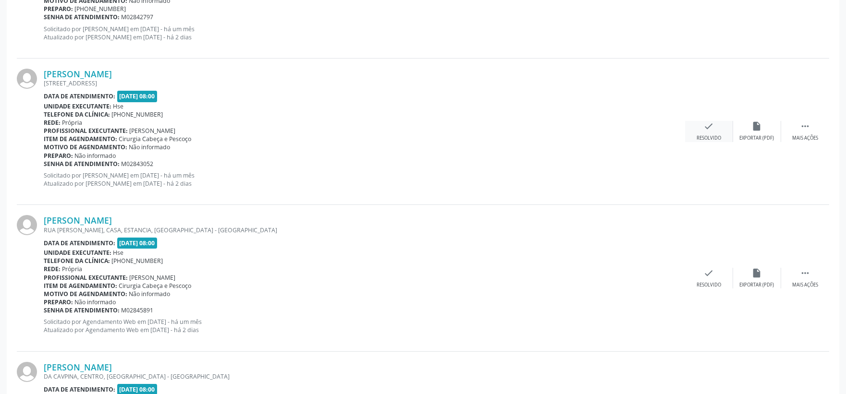
click at [708, 131] on icon "check" at bounding box center [709, 126] width 11 height 11
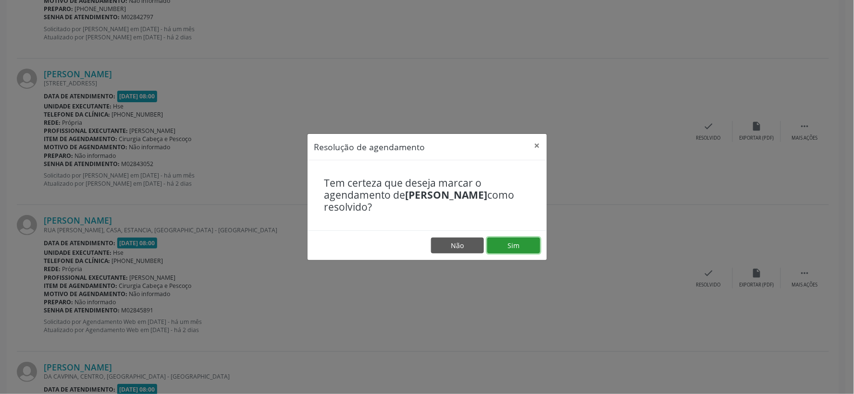
click at [510, 250] on button "Sim" at bounding box center [513, 246] width 53 height 16
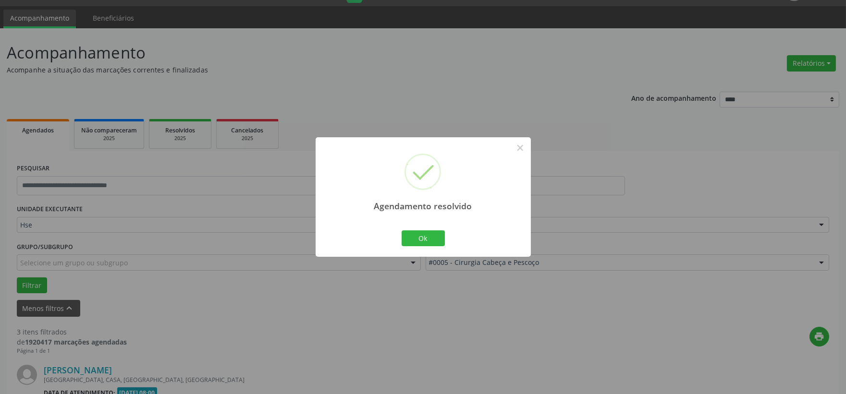
scroll to position [441, 0]
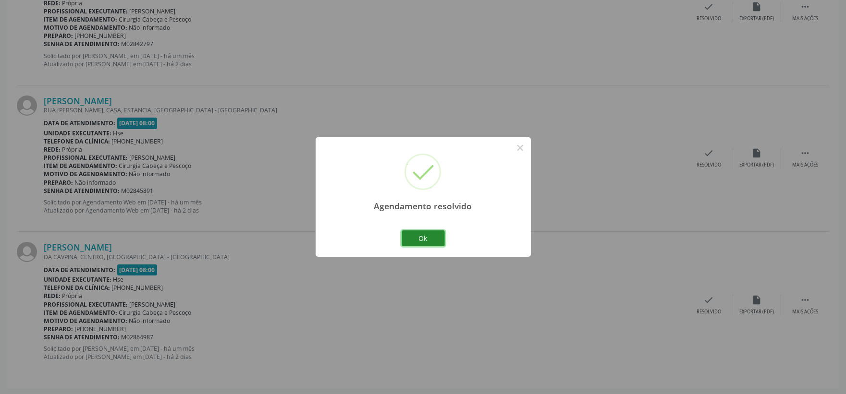
click at [436, 242] on button "Ok" at bounding box center [423, 239] width 43 height 16
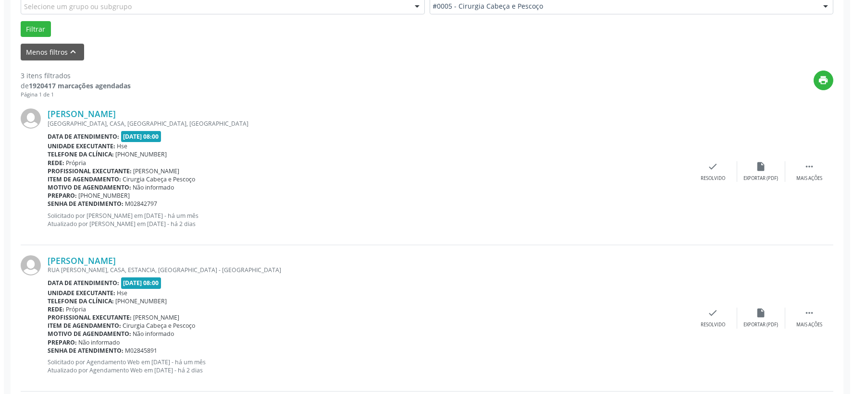
scroll to position [228, 0]
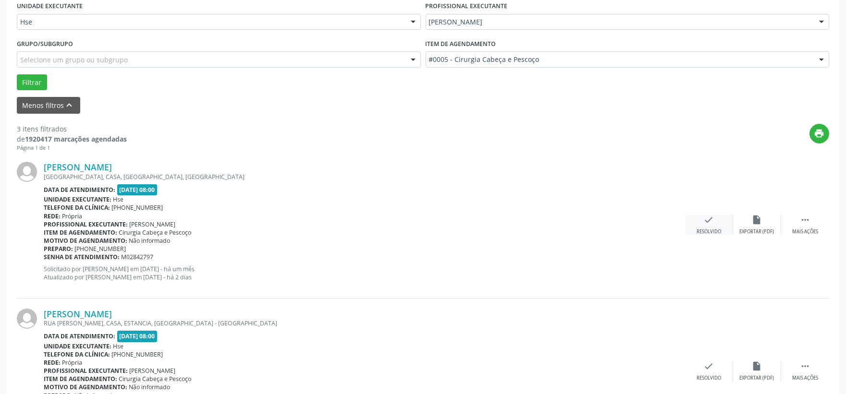
click at [713, 230] on div "Resolvido" at bounding box center [709, 232] width 25 height 7
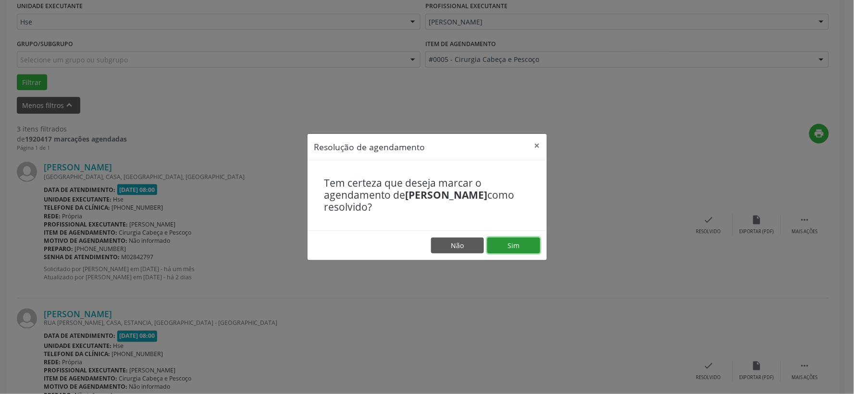
click at [499, 248] on button "Sim" at bounding box center [513, 246] width 53 height 16
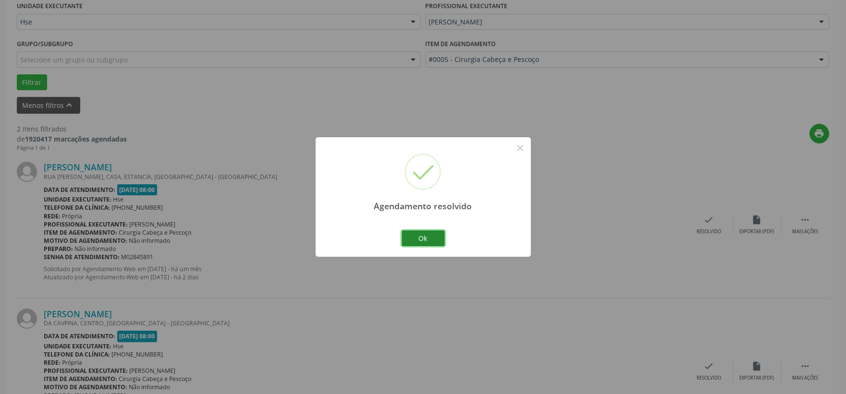
click at [436, 246] on button "Ok" at bounding box center [423, 239] width 43 height 16
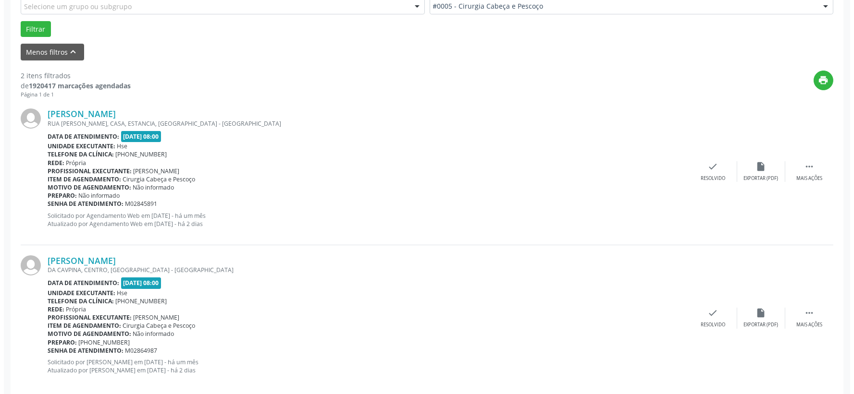
scroll to position [295, 0]
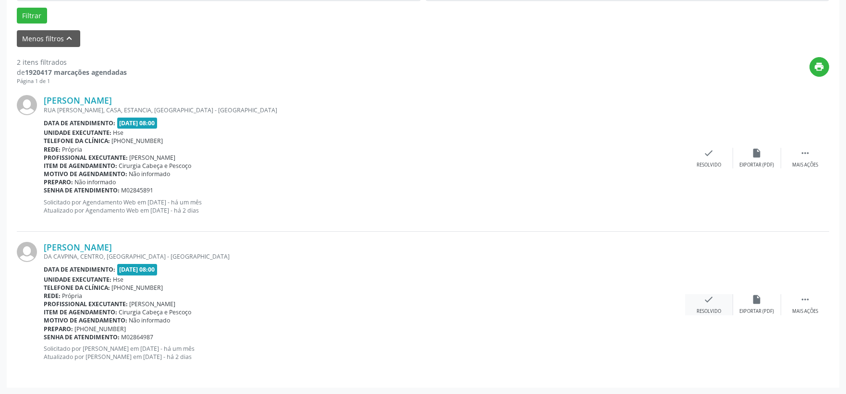
click at [707, 305] on icon "check" at bounding box center [709, 300] width 11 height 11
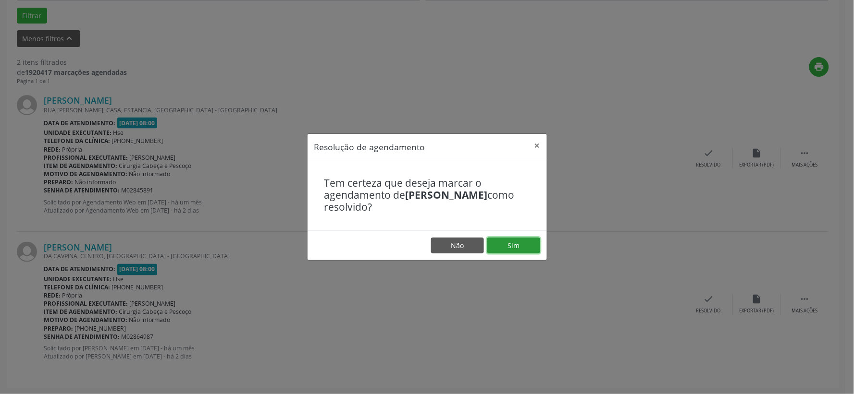
click at [510, 247] on button "Sim" at bounding box center [513, 246] width 53 height 16
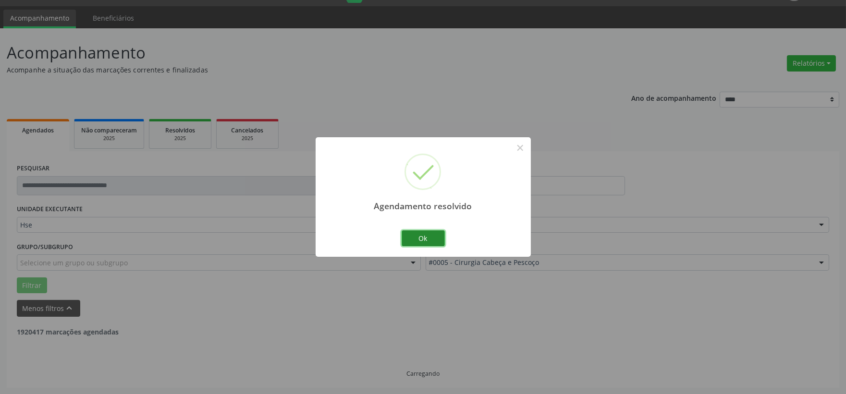
scroll to position [147, 0]
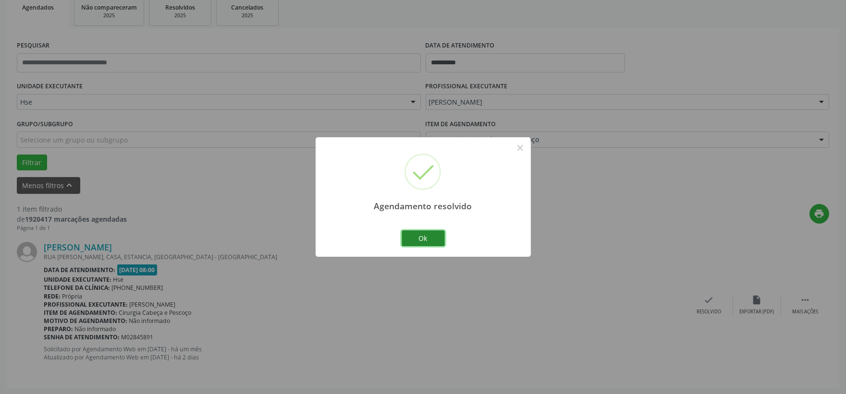
click at [418, 245] on button "Ok" at bounding box center [423, 239] width 43 height 16
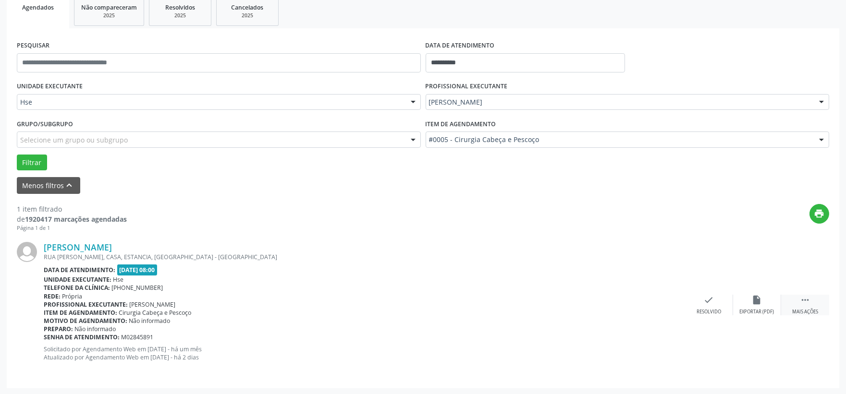
click at [811, 306] on div " Mais ações" at bounding box center [805, 305] width 48 height 21
click at [750, 304] on div "alarm_off Não compareceu" at bounding box center [757, 305] width 48 height 21
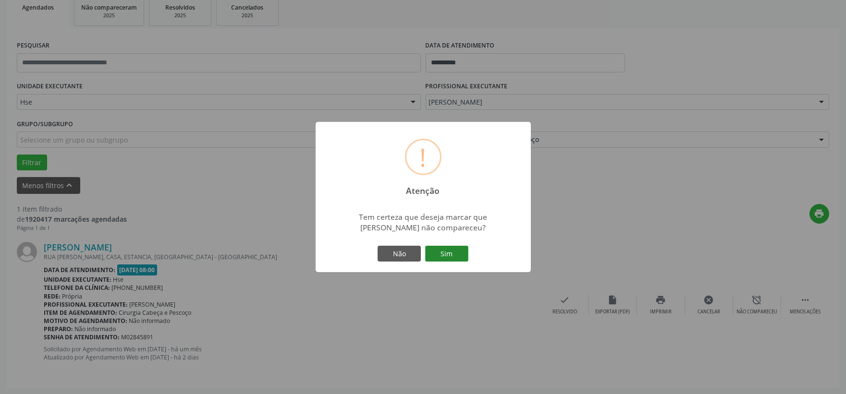
click at [447, 251] on button "Sim" at bounding box center [446, 254] width 43 height 16
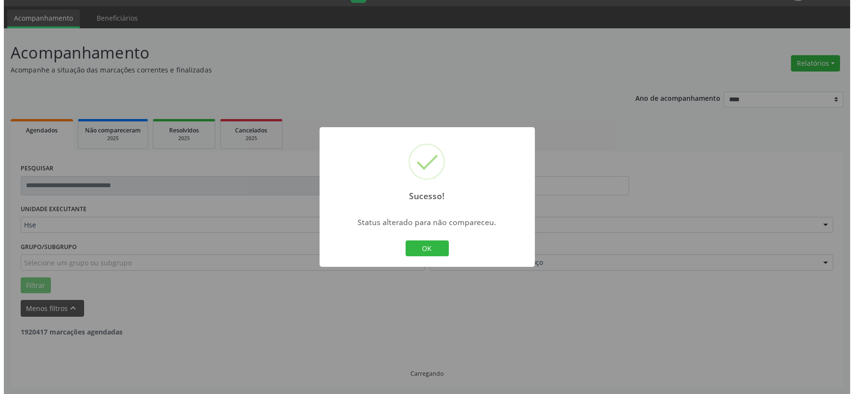
scroll to position [0, 0]
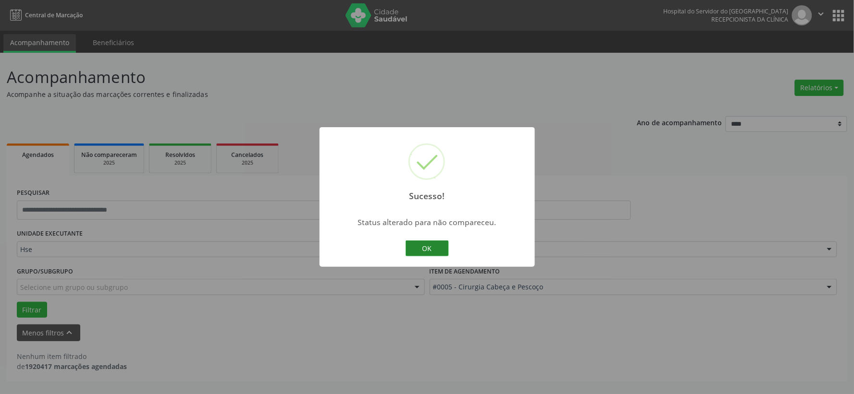
click at [422, 248] on button "OK" at bounding box center [427, 249] width 43 height 16
